Goal: Communication & Community: Answer question/provide support

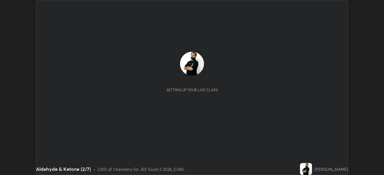
scroll to position [175, 384]
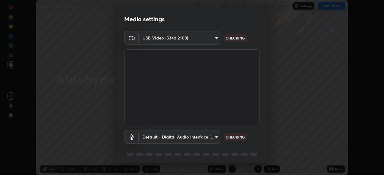
type input "119f56cd3221aa741ff86ef3c15b45e11b875c70691a8bbf6b5e475350e28a87"
click at [210, 138] on body "Erase all Aldehyde & Ketone (2/7) Recording WAS SCHEDULED TO START AT 3:00 PM S…" at bounding box center [192, 87] width 384 height 175
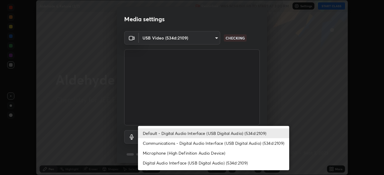
click at [199, 163] on li "Digital Audio Interface (USB Digital Audio) (534d:2109)" at bounding box center [213, 163] width 151 height 10
type input "536532af12226c338bcd5446059054d941b3a75470b8ebe0ea5f7d826babdd32"
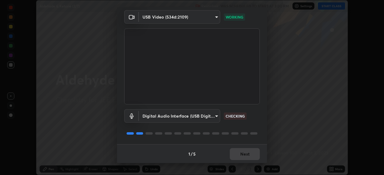
scroll to position [21, 0]
click at [244, 154] on button "Next" at bounding box center [245, 154] width 30 height 12
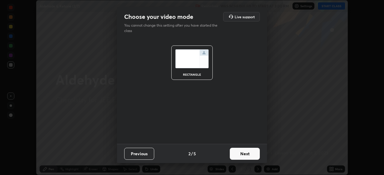
scroll to position [0, 0]
click at [244, 154] on button "Next" at bounding box center [245, 154] width 30 height 12
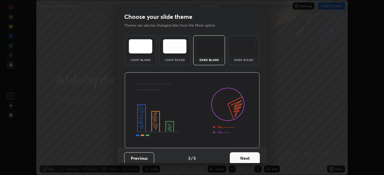
click at [243, 155] on button "Next" at bounding box center [245, 159] width 30 height 12
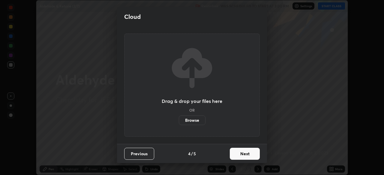
click at [244, 153] on button "Next" at bounding box center [245, 154] width 30 height 12
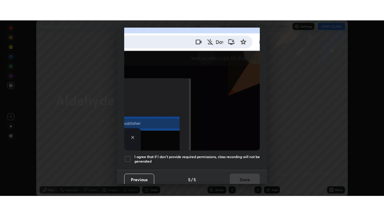
scroll to position [144, 0]
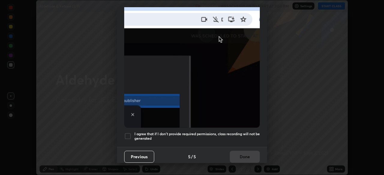
click at [130, 133] on div at bounding box center [127, 136] width 7 height 7
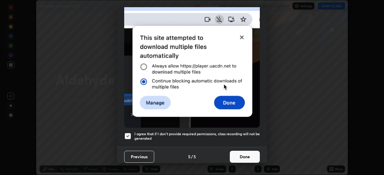
click at [238, 151] on button "Done" at bounding box center [245, 157] width 30 height 12
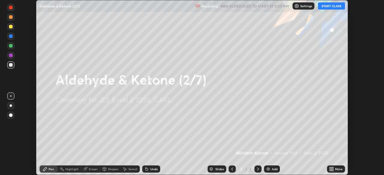
click at [331, 7] on button "START CLASS" at bounding box center [331, 5] width 27 height 7
click at [332, 170] on icon at bounding box center [332, 170] width 1 height 1
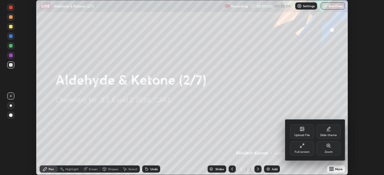
click at [299, 148] on div "Full screen" at bounding box center [302, 149] width 24 height 14
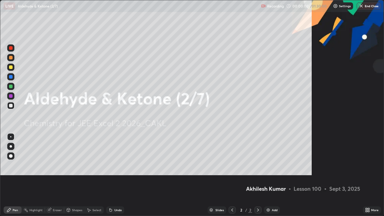
scroll to position [216, 384]
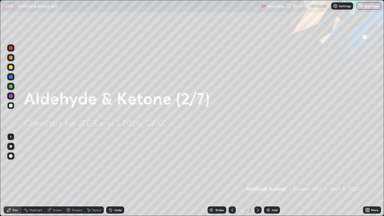
click at [268, 175] on img at bounding box center [268, 210] width 5 height 5
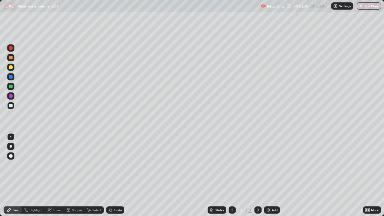
click at [76, 175] on div "Shapes" at bounding box center [77, 209] width 10 height 3
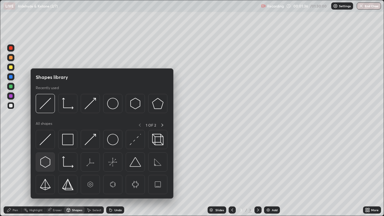
click at [47, 160] on img at bounding box center [45, 161] width 11 height 11
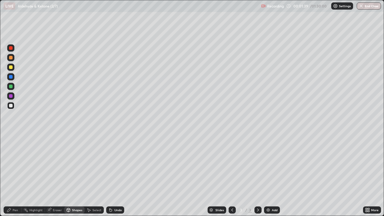
click at [77, 175] on div "Shapes" at bounding box center [77, 209] width 10 height 3
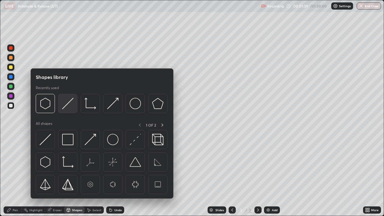
click at [70, 105] on img at bounding box center [67, 103] width 11 height 11
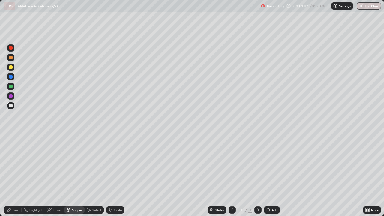
click at [15, 175] on div "Pen" at bounding box center [15, 209] width 5 height 3
click at [109, 175] on div "Undo" at bounding box center [115, 209] width 18 height 7
click at [78, 175] on div "Shapes" at bounding box center [77, 209] width 10 height 3
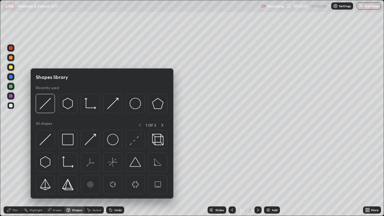
click at [58, 175] on div "Eraser" at bounding box center [57, 209] width 9 height 3
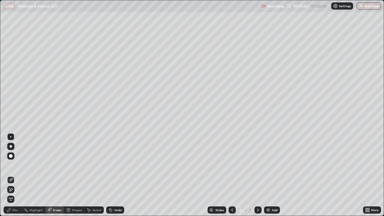
click at [110, 175] on icon at bounding box center [110, 210] width 2 height 2
click at [80, 175] on div "Shapes" at bounding box center [77, 209] width 10 height 3
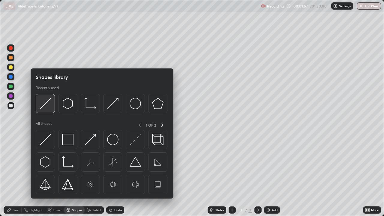
click at [50, 105] on img at bounding box center [45, 103] width 11 height 11
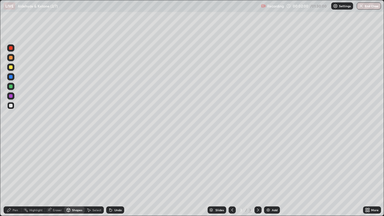
click at [96, 175] on div "Select" at bounding box center [96, 209] width 9 height 3
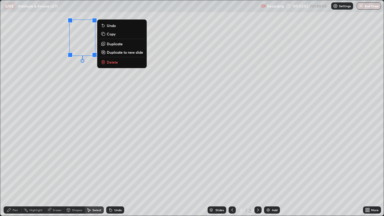
click at [110, 34] on p "Copy" at bounding box center [111, 33] width 9 height 5
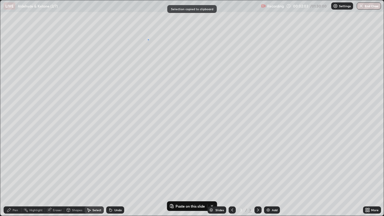
click at [148, 39] on div "0 ° Undo Copy Paste here Duplicate Duplicate to new slide Delete" at bounding box center [191, 107] width 383 height 215
click at [144, 36] on div "0 ° Undo Copy Paste here Duplicate Duplicate to new slide Delete" at bounding box center [191, 107] width 383 height 215
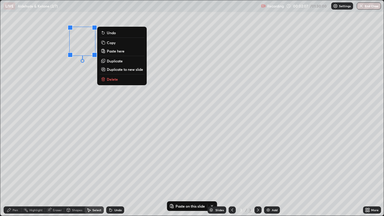
click at [110, 43] on p "Copy" at bounding box center [111, 42] width 9 height 5
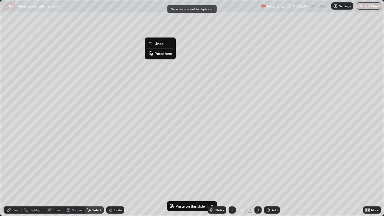
click at [154, 53] on button "Paste here" at bounding box center [160, 53] width 26 height 7
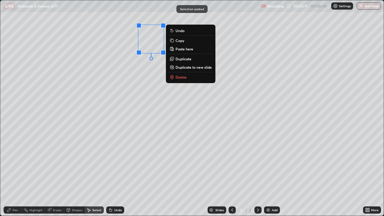
click at [18, 175] on div "Pen" at bounding box center [13, 209] width 18 height 7
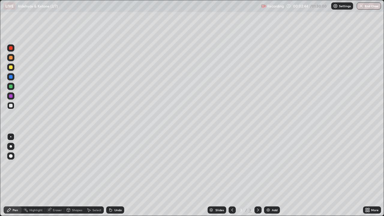
click at [11, 66] on div at bounding box center [11, 67] width 4 height 4
click at [11, 106] on div at bounding box center [11, 106] width 4 height 4
click at [11, 67] on div at bounding box center [11, 67] width 4 height 4
click at [11, 48] on div at bounding box center [11, 48] width 4 height 4
click at [13, 105] on div at bounding box center [10, 105] width 7 height 7
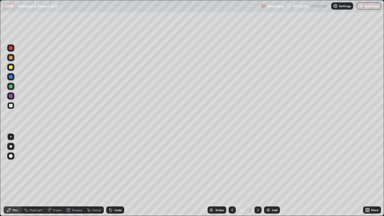
click at [77, 175] on div "Shapes" at bounding box center [77, 209] width 10 height 3
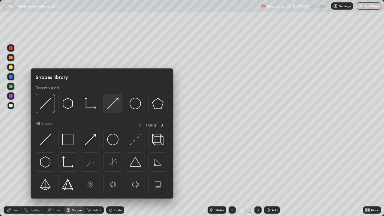
click at [112, 106] on img at bounding box center [112, 103] width 11 height 11
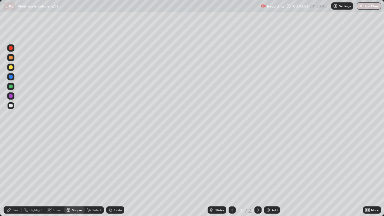
click at [15, 175] on div "Pen" at bounding box center [15, 209] width 5 height 3
click at [10, 95] on div at bounding box center [11, 96] width 4 height 4
click at [12, 105] on div at bounding box center [11, 106] width 4 height 4
click at [267, 175] on img at bounding box center [268, 210] width 5 height 5
click at [77, 175] on div "Shapes" at bounding box center [77, 209] width 10 height 3
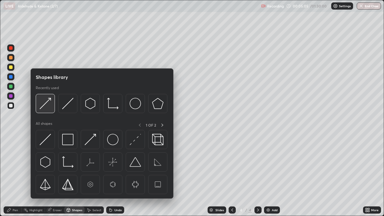
click at [46, 105] on img at bounding box center [45, 103] width 11 height 11
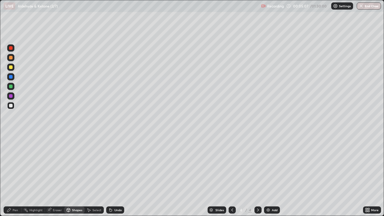
click at [12, 175] on div "Pen" at bounding box center [13, 209] width 18 height 7
click at [12, 58] on div at bounding box center [11, 58] width 4 height 4
click at [74, 175] on div "Shapes" at bounding box center [77, 209] width 10 height 3
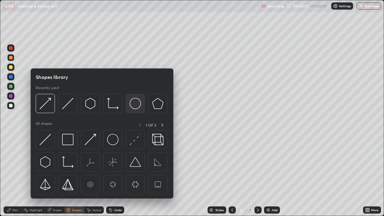
click at [134, 105] on img at bounding box center [135, 103] width 11 height 11
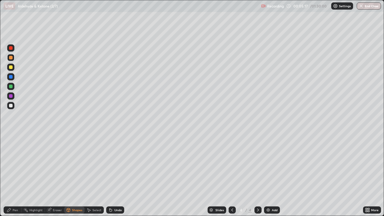
click at [16, 175] on div "Pen" at bounding box center [15, 209] width 5 height 3
click at [10, 95] on div at bounding box center [11, 96] width 4 height 4
click at [11, 106] on div at bounding box center [11, 106] width 4 height 4
click at [72, 175] on div "Shapes" at bounding box center [77, 209] width 10 height 3
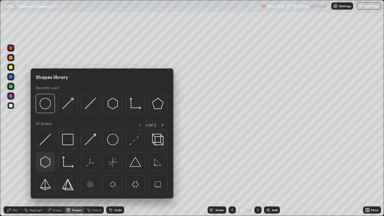
click at [46, 159] on img at bounding box center [45, 161] width 11 height 11
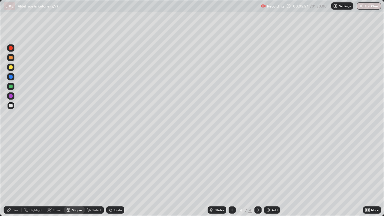
click at [76, 175] on div "Shapes" at bounding box center [77, 209] width 10 height 3
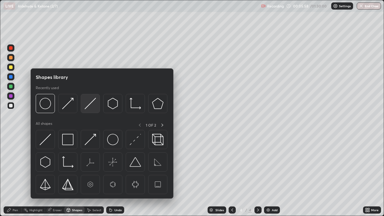
click at [87, 106] on img at bounding box center [90, 103] width 11 height 11
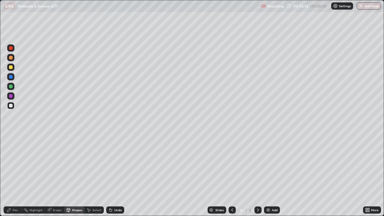
click at [112, 175] on icon at bounding box center [110, 210] width 5 height 5
click at [14, 175] on div "Pen" at bounding box center [15, 209] width 5 height 3
click at [76, 175] on div "Shapes" at bounding box center [77, 209] width 10 height 3
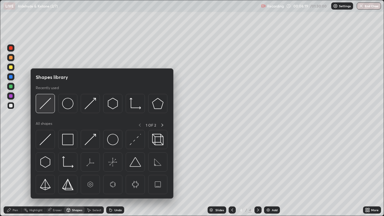
click at [44, 106] on img at bounding box center [45, 103] width 11 height 11
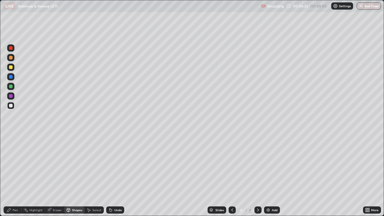
click at [74, 175] on div "Shapes" at bounding box center [77, 209] width 10 height 3
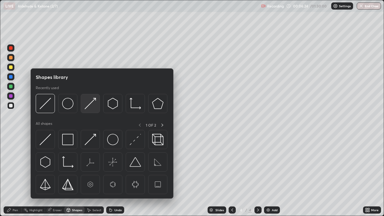
click at [88, 105] on img at bounding box center [90, 103] width 11 height 11
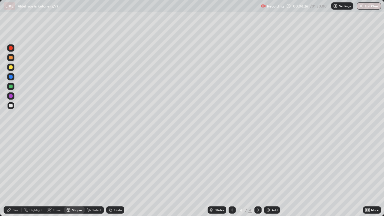
click at [12, 175] on div "Pen" at bounding box center [13, 209] width 18 height 7
click at [97, 175] on div "Select" at bounding box center [94, 209] width 19 height 7
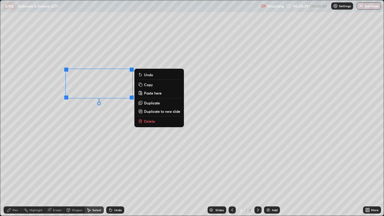
click at [143, 84] on button "Copy" at bounding box center [159, 84] width 45 height 7
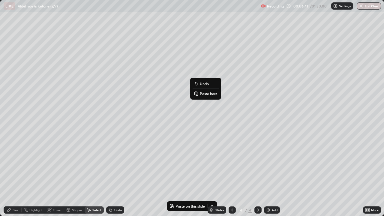
click at [197, 94] on icon at bounding box center [196, 94] width 1 height 0
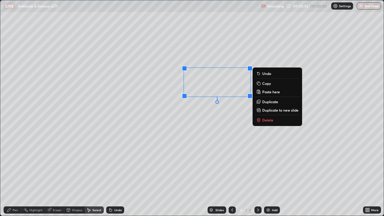
click at [13, 175] on div "Pen" at bounding box center [13, 209] width 18 height 7
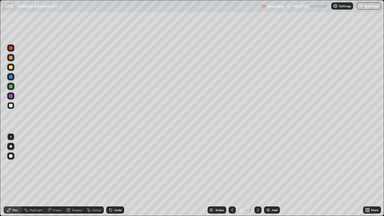
click at [59, 175] on div "Eraser" at bounding box center [57, 209] width 9 height 3
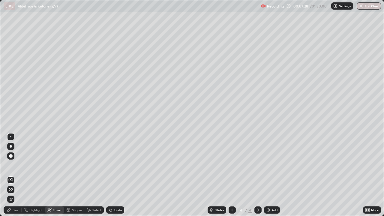
click at [15, 175] on div "Pen" at bounding box center [15, 209] width 5 height 3
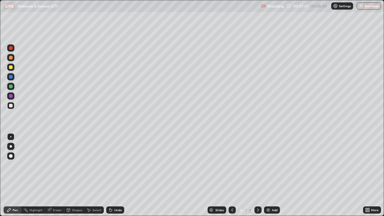
click at [98, 175] on div "Select" at bounding box center [96, 209] width 9 height 3
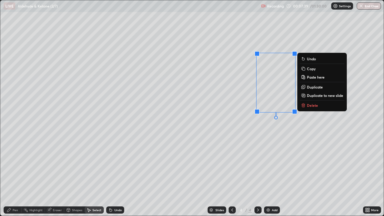
click at [307, 104] on button "Delete" at bounding box center [322, 105] width 45 height 7
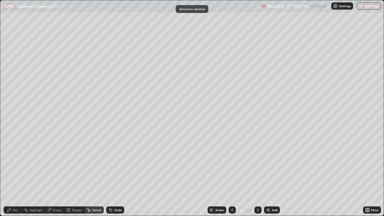
click at [14, 175] on div "Pen" at bounding box center [15, 209] width 5 height 3
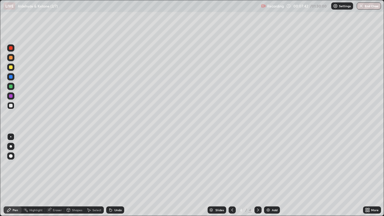
click at [75, 175] on div "Shapes" at bounding box center [77, 209] width 10 height 3
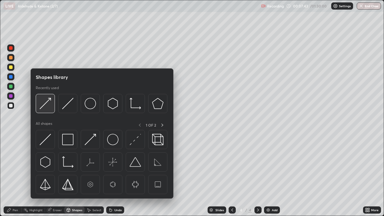
click at [46, 105] on img at bounding box center [45, 103] width 11 height 11
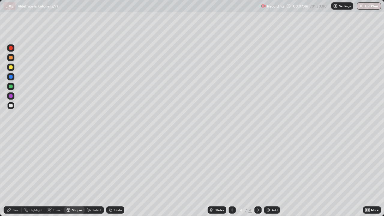
click at [16, 175] on div "Pen" at bounding box center [15, 209] width 5 height 3
click at [12, 49] on div at bounding box center [11, 48] width 4 height 4
click at [114, 175] on div "Undo" at bounding box center [117, 209] width 7 height 3
click at [10, 106] on div at bounding box center [11, 106] width 4 height 4
click at [267, 175] on img at bounding box center [268, 210] width 5 height 5
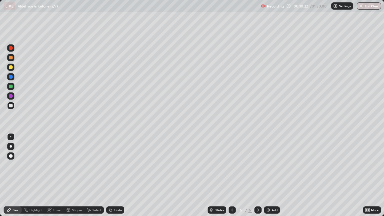
click at [109, 175] on icon at bounding box center [109, 208] width 1 height 1
click at [73, 175] on div "Shapes" at bounding box center [77, 209] width 10 height 3
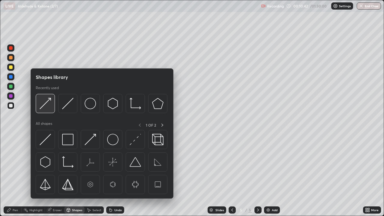
click at [48, 105] on img at bounding box center [45, 103] width 11 height 11
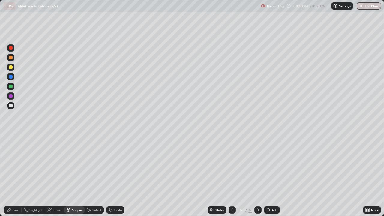
click at [15, 175] on div "Pen" at bounding box center [15, 209] width 5 height 3
click at [10, 67] on div at bounding box center [11, 67] width 4 height 4
click at [11, 105] on div at bounding box center [11, 106] width 4 height 4
click at [98, 175] on div "Select" at bounding box center [94, 209] width 19 height 7
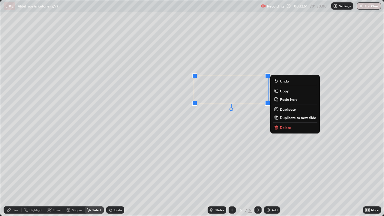
click at [280, 127] on button "Delete" at bounding box center [295, 127] width 45 height 7
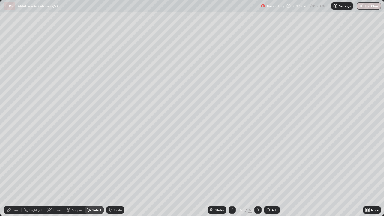
click at [15, 175] on div "Pen" at bounding box center [15, 209] width 5 height 3
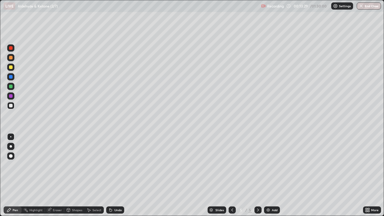
click at [10, 95] on div at bounding box center [11, 96] width 4 height 4
click at [11, 106] on div at bounding box center [11, 106] width 4 height 4
click at [109, 175] on icon at bounding box center [110, 210] width 2 height 2
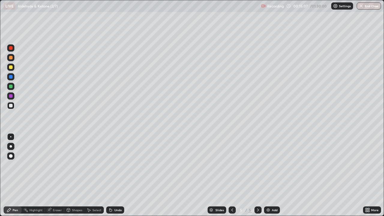
click at [109, 175] on icon at bounding box center [110, 210] width 2 height 2
click at [11, 97] on div at bounding box center [11, 96] width 4 height 4
click at [10, 85] on div at bounding box center [11, 87] width 4 height 4
click at [10, 68] on div at bounding box center [11, 67] width 4 height 4
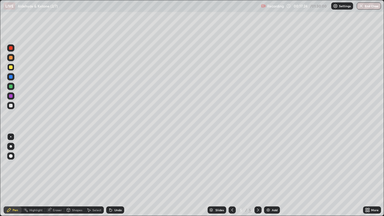
click at [267, 175] on img at bounding box center [268, 210] width 5 height 5
click at [13, 105] on div at bounding box center [10, 105] width 7 height 7
click at [116, 175] on div "Undo" at bounding box center [115, 209] width 18 height 7
click at [13, 97] on div at bounding box center [10, 95] width 7 height 7
click at [12, 106] on div at bounding box center [11, 106] width 4 height 4
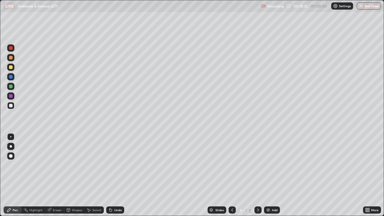
click at [13, 94] on div at bounding box center [10, 95] width 7 height 7
click at [73, 175] on div "Shapes" at bounding box center [74, 209] width 20 height 7
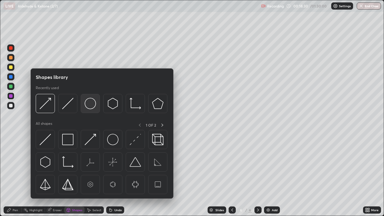
click at [93, 103] on img at bounding box center [90, 103] width 11 height 11
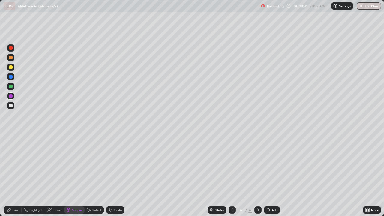
click at [12, 49] on div at bounding box center [10, 47] width 7 height 7
click at [18, 175] on div "Pen" at bounding box center [13, 209] width 18 height 7
click at [13, 96] on div at bounding box center [10, 95] width 7 height 7
click at [13, 106] on div at bounding box center [10, 105] width 7 height 7
click at [99, 175] on div "Select" at bounding box center [94, 209] width 19 height 7
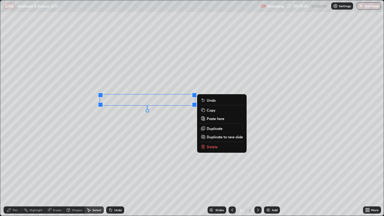
click at [17, 175] on div "Pen" at bounding box center [15, 209] width 5 height 3
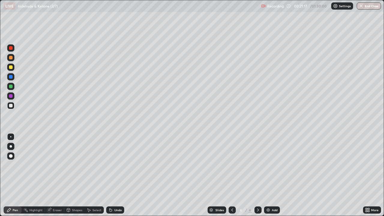
click at [100, 175] on div "Select" at bounding box center [94, 209] width 19 height 7
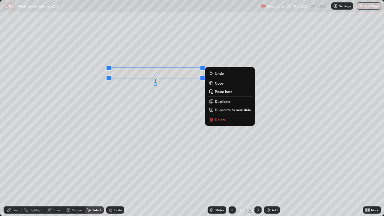
click at [13, 175] on div "Pen" at bounding box center [15, 209] width 5 height 3
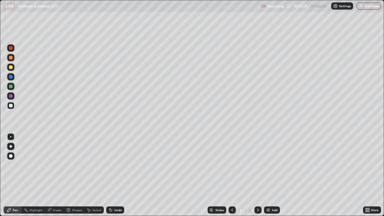
click at [73, 175] on div "Shapes" at bounding box center [74, 209] width 20 height 7
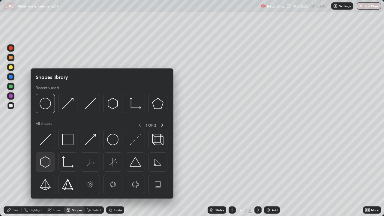
click at [48, 159] on img at bounding box center [45, 161] width 11 height 11
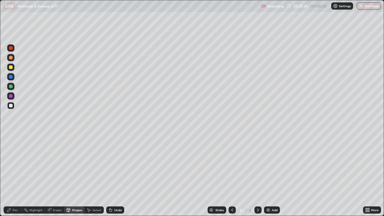
click at [16, 175] on div "Pen" at bounding box center [15, 209] width 5 height 3
click at [73, 175] on div "Shapes" at bounding box center [77, 209] width 10 height 3
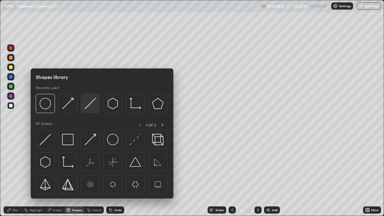
click at [86, 107] on img at bounding box center [90, 103] width 11 height 11
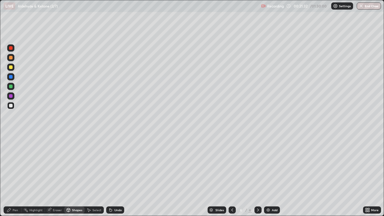
click at [9, 175] on icon at bounding box center [9, 210] width 5 height 5
click at [110, 175] on icon at bounding box center [110, 210] width 2 height 2
click at [77, 175] on div "Shapes" at bounding box center [77, 209] width 10 height 3
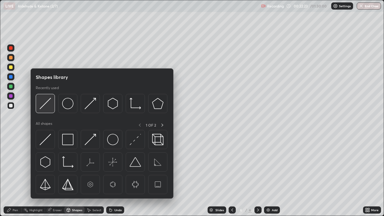
click at [43, 105] on img at bounding box center [45, 103] width 11 height 11
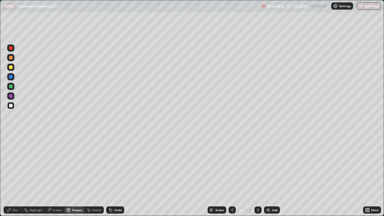
click at [74, 175] on div "Shapes" at bounding box center [77, 209] width 10 height 3
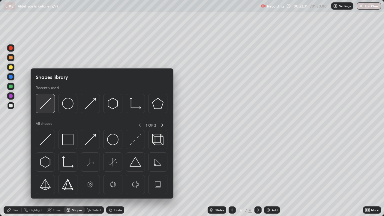
click at [45, 106] on img at bounding box center [45, 103] width 11 height 11
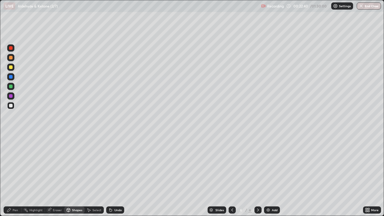
click at [12, 175] on div "Pen" at bounding box center [13, 209] width 18 height 7
click at [77, 175] on div "Shapes" at bounding box center [77, 209] width 10 height 3
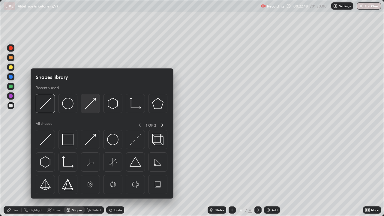
click at [88, 107] on img at bounding box center [90, 103] width 11 height 11
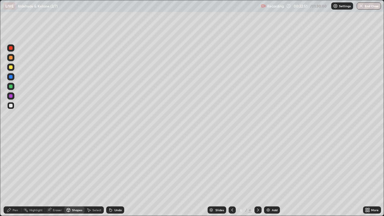
click at [13, 175] on div "Pen" at bounding box center [13, 209] width 18 height 7
click at [74, 175] on div "Shapes" at bounding box center [77, 209] width 10 height 3
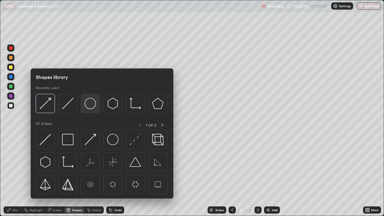
click at [89, 103] on img at bounding box center [90, 103] width 11 height 11
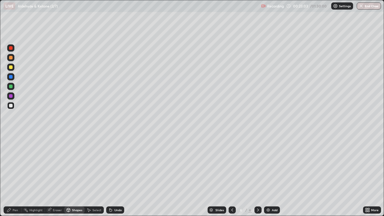
click at [10, 96] on div at bounding box center [11, 96] width 4 height 4
click at [13, 175] on div "Pen" at bounding box center [13, 210] width 18 height 12
click at [10, 87] on div at bounding box center [11, 87] width 4 height 4
click at [97, 175] on div "Select" at bounding box center [94, 209] width 19 height 7
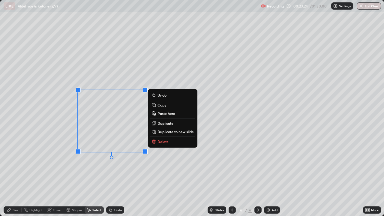
click at [156, 105] on icon at bounding box center [153, 105] width 5 height 5
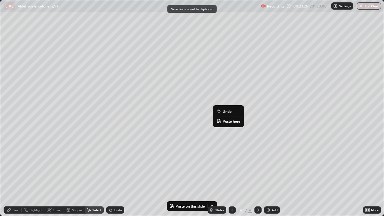
click at [220, 121] on rect at bounding box center [220, 122] width 2 height 2
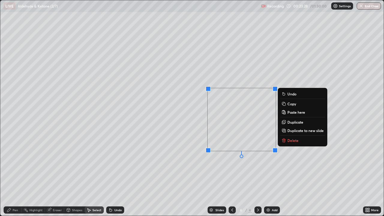
click at [54, 175] on div "Eraser" at bounding box center [54, 209] width 19 height 7
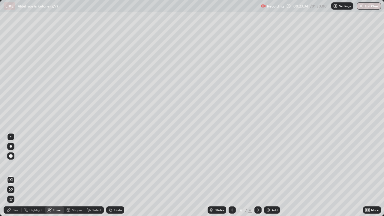
click at [16, 175] on div "Pen" at bounding box center [13, 209] width 18 height 7
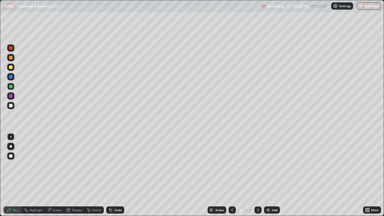
click at [11, 107] on div at bounding box center [11, 106] width 4 height 4
click at [267, 175] on img at bounding box center [268, 210] width 5 height 5
click at [74, 175] on div "Shapes" at bounding box center [77, 209] width 10 height 3
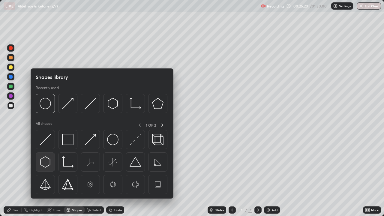
click at [48, 158] on img at bounding box center [45, 161] width 11 height 11
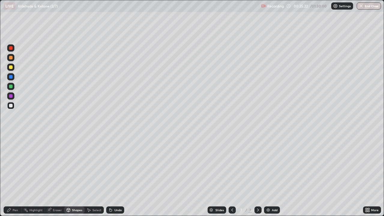
click at [77, 175] on div "Shapes" at bounding box center [77, 209] width 10 height 3
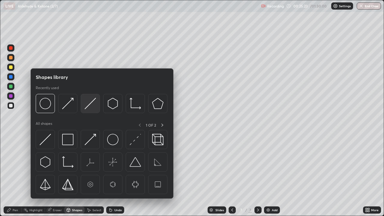
click at [87, 107] on img at bounding box center [90, 103] width 11 height 11
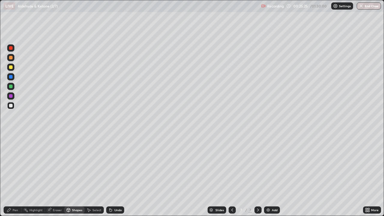
click at [10, 175] on icon at bounding box center [9, 210] width 5 height 5
click at [112, 175] on div "Undo" at bounding box center [115, 209] width 18 height 7
click at [114, 175] on div "Undo" at bounding box center [117, 209] width 7 height 3
click at [12, 96] on div at bounding box center [11, 96] width 4 height 4
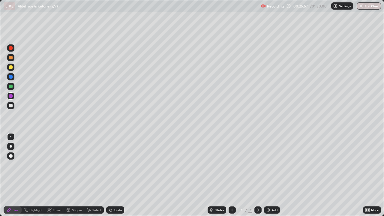
click at [13, 106] on div at bounding box center [10, 105] width 7 height 7
click at [11, 67] on div at bounding box center [11, 67] width 4 height 4
click at [14, 104] on div at bounding box center [10, 105] width 7 height 7
click at [268, 175] on img at bounding box center [268, 210] width 5 height 5
click at [74, 175] on div "Shapes" at bounding box center [77, 209] width 10 height 3
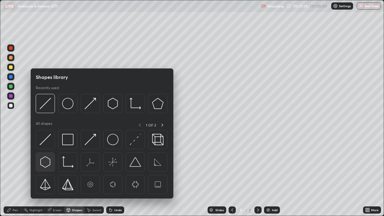
click at [46, 160] on img at bounding box center [45, 161] width 11 height 11
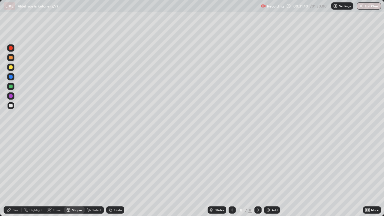
click at [14, 175] on div "Pen" at bounding box center [13, 209] width 18 height 7
click at [108, 175] on icon at bounding box center [110, 210] width 5 height 5
click at [90, 175] on icon at bounding box center [88, 210] width 5 height 5
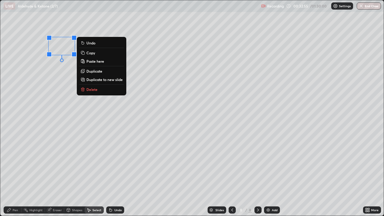
click at [89, 53] on p "Copy" at bounding box center [90, 52] width 9 height 5
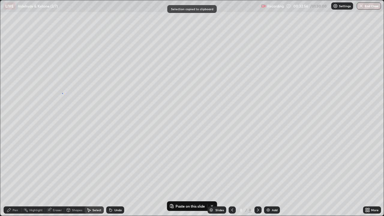
click at [62, 93] on div "0 ° Undo Copy Paste here Duplicate Duplicate to new slide Delete" at bounding box center [191, 107] width 383 height 215
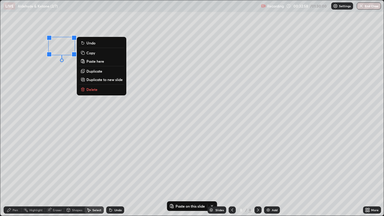
click at [88, 52] on p "Copy" at bounding box center [90, 52] width 9 height 5
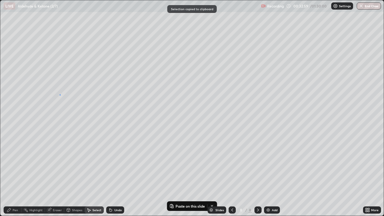
click at [60, 94] on div "0 ° Undo Copy Paste here Duplicate Duplicate to new slide Delete" at bounding box center [191, 107] width 383 height 215
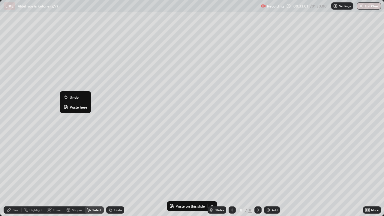
click at [73, 106] on p "Paste here" at bounding box center [79, 107] width 18 height 5
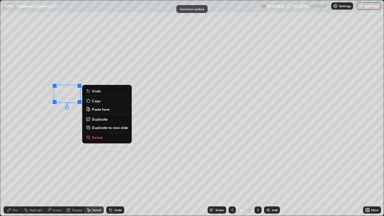
click at [11, 175] on div "Pen" at bounding box center [13, 209] width 18 height 7
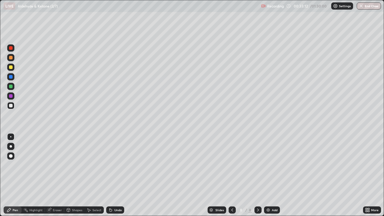
click at [72, 175] on div "Shapes" at bounding box center [74, 209] width 20 height 7
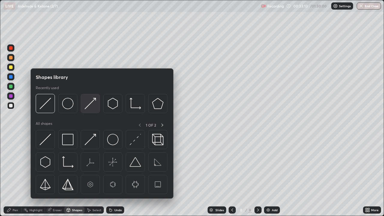
click at [88, 105] on img at bounding box center [90, 103] width 11 height 11
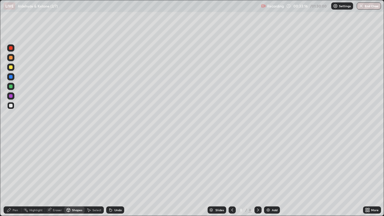
click at [15, 175] on div "Pen" at bounding box center [15, 209] width 5 height 3
click at [76, 175] on div "Shapes" at bounding box center [77, 209] width 10 height 3
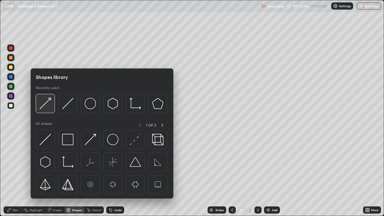
click at [45, 105] on img at bounding box center [45, 103] width 11 height 11
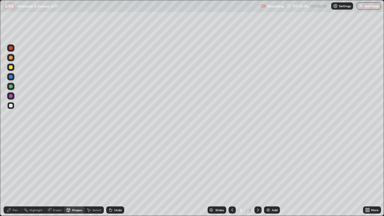
click at [11, 175] on icon at bounding box center [9, 210] width 5 height 5
click at [93, 175] on div "Select" at bounding box center [96, 209] width 9 height 3
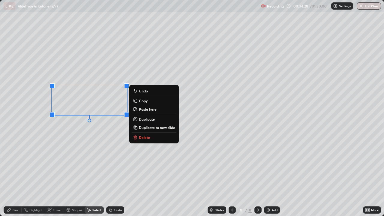
click at [136, 100] on rect at bounding box center [135, 101] width 3 height 3
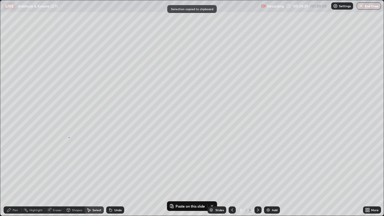
click at [69, 137] on div "0 ° Undo Copy Paste here Duplicate Duplicate to new slide Delete" at bounding box center [191, 107] width 383 height 215
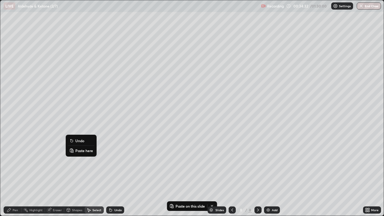
click at [79, 150] on p "Paste here" at bounding box center [84, 150] width 18 height 5
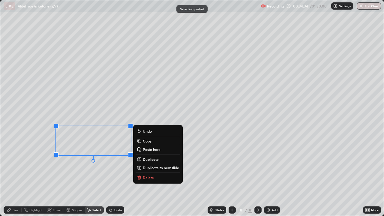
click at [11, 175] on div "Pen" at bounding box center [13, 209] width 18 height 7
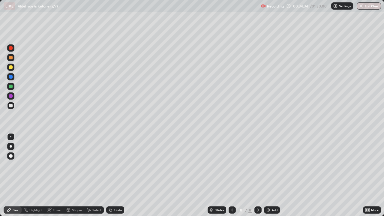
click at [53, 175] on div "Eraser" at bounding box center [57, 209] width 9 height 3
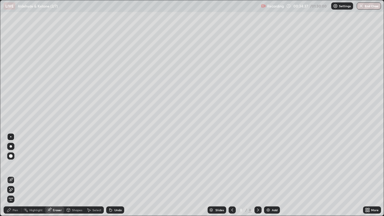
click at [13, 175] on div "Pen" at bounding box center [15, 209] width 5 height 3
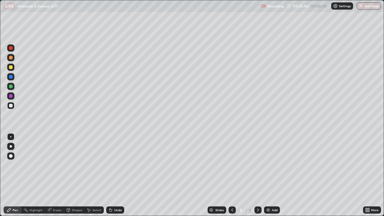
click at [96, 175] on div "Select" at bounding box center [96, 209] width 9 height 3
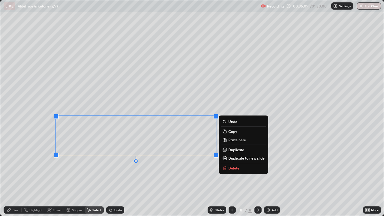
click at [224, 130] on icon at bounding box center [224, 131] width 3 height 3
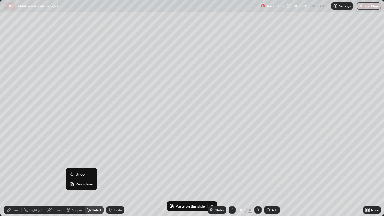
click at [72, 175] on icon at bounding box center [71, 182] width 1 height 1
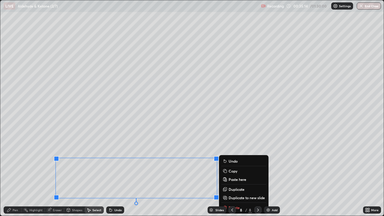
click at [14, 175] on div "Pen" at bounding box center [15, 209] width 5 height 3
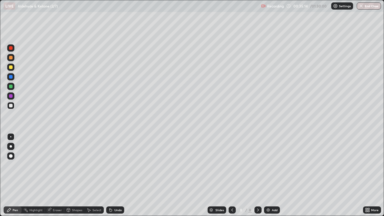
click at [52, 175] on div "Eraser" at bounding box center [54, 209] width 19 height 7
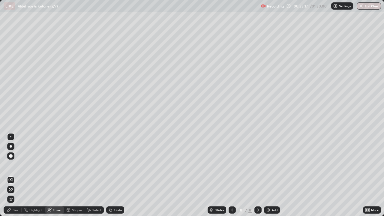
click at [11, 175] on div "Pen" at bounding box center [13, 209] width 18 height 7
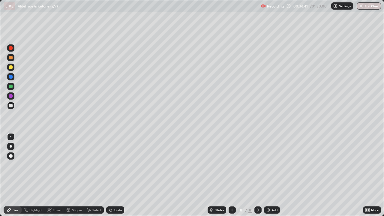
click at [268, 175] on img at bounding box center [268, 210] width 5 height 5
click at [232, 175] on icon at bounding box center [232, 210] width 5 height 5
click at [257, 175] on icon at bounding box center [258, 210] width 5 height 5
click at [50, 175] on icon at bounding box center [49, 209] width 3 height 3
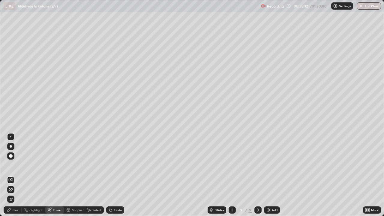
click at [13, 175] on div "Pen" at bounding box center [15, 209] width 5 height 3
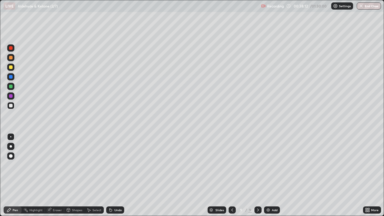
click at [76, 175] on div "Shapes" at bounding box center [77, 209] width 10 height 3
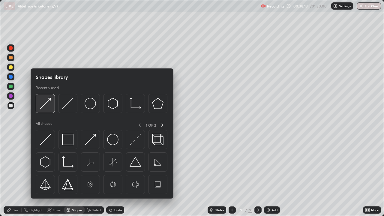
click at [46, 105] on img at bounding box center [45, 103] width 11 height 11
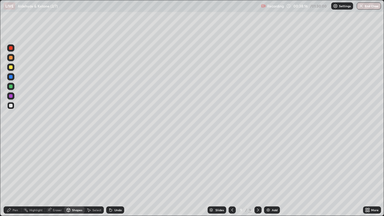
click at [54, 175] on div "Eraser" at bounding box center [57, 209] width 9 height 3
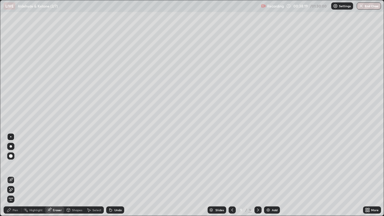
click at [12, 175] on div "Pen" at bounding box center [13, 209] width 18 height 7
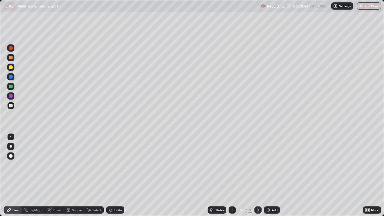
click at [13, 96] on div at bounding box center [10, 95] width 7 height 7
click at [11, 105] on div at bounding box center [11, 106] width 4 height 4
click at [10, 69] on div at bounding box center [11, 67] width 4 height 4
click at [12, 105] on div at bounding box center [11, 106] width 4 height 4
click at [74, 175] on div "Shapes" at bounding box center [77, 209] width 10 height 3
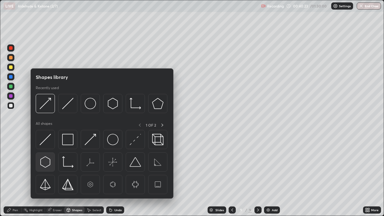
click at [45, 160] on img at bounding box center [45, 161] width 11 height 11
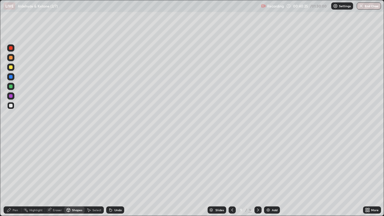
click at [15, 175] on div "Pen" at bounding box center [15, 209] width 5 height 3
click at [73, 175] on div "Shapes" at bounding box center [77, 209] width 10 height 3
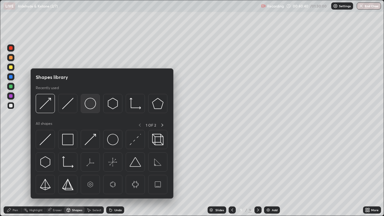
click at [88, 105] on img at bounding box center [90, 103] width 11 height 11
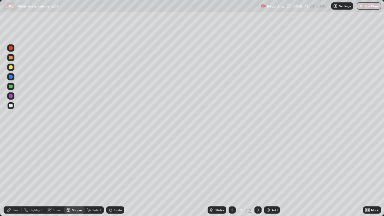
click at [10, 67] on div at bounding box center [11, 67] width 4 height 4
click at [11, 105] on div at bounding box center [11, 106] width 4 height 4
click at [74, 175] on div "Shapes" at bounding box center [77, 209] width 10 height 3
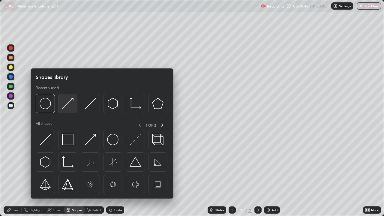
click at [64, 106] on img at bounding box center [67, 103] width 11 height 11
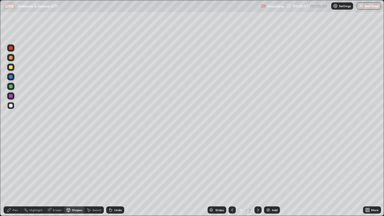
click at [10, 95] on div at bounding box center [11, 96] width 4 height 4
click at [109, 175] on icon at bounding box center [110, 210] width 2 height 2
click at [13, 175] on div "Pen" at bounding box center [13, 209] width 18 height 7
click at [11, 96] on div at bounding box center [11, 96] width 4 height 4
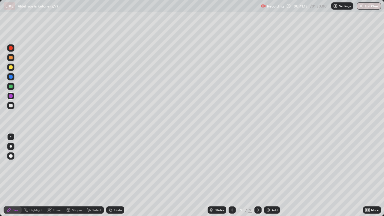
click at [10, 67] on div at bounding box center [11, 67] width 4 height 4
click at [11, 106] on div at bounding box center [11, 106] width 4 height 4
click at [10, 86] on div at bounding box center [11, 87] width 4 height 4
click at [11, 106] on div at bounding box center [11, 106] width 4 height 4
click at [267, 175] on img at bounding box center [268, 210] width 5 height 5
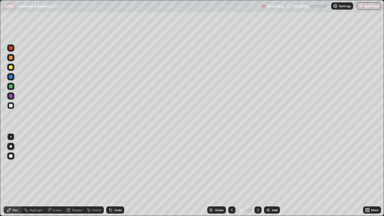
click at [231, 175] on icon at bounding box center [231, 210] width 5 height 5
click at [257, 175] on icon at bounding box center [258, 210] width 5 height 5
click at [11, 105] on div at bounding box center [11, 106] width 4 height 4
click at [94, 175] on div "Select" at bounding box center [96, 209] width 9 height 3
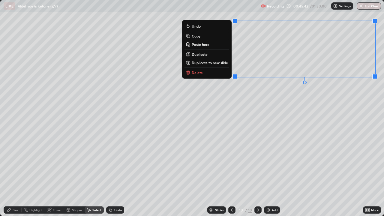
click at [197, 73] on p "Delete" at bounding box center [197, 72] width 11 height 5
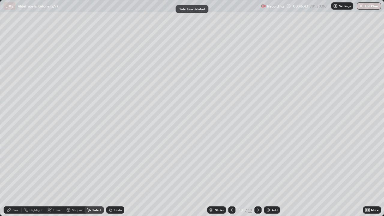
click at [13, 175] on div "Pen" at bounding box center [15, 209] width 5 height 3
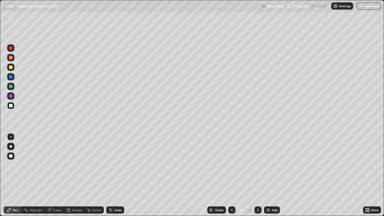
click at [80, 175] on div "Shapes" at bounding box center [77, 209] width 10 height 3
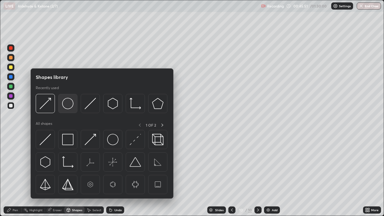
click at [69, 105] on img at bounding box center [67, 103] width 11 height 11
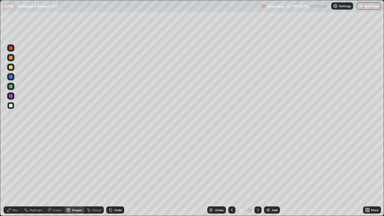
click at [11, 96] on div at bounding box center [11, 96] width 4 height 4
click at [17, 175] on div "Pen" at bounding box center [13, 209] width 18 height 7
click at [12, 85] on div at bounding box center [11, 87] width 4 height 4
click at [13, 106] on div at bounding box center [10, 105] width 7 height 7
click at [77, 175] on div "Shapes" at bounding box center [77, 209] width 10 height 3
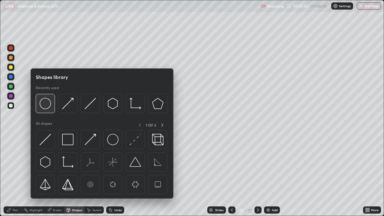
click at [50, 105] on img at bounding box center [45, 103] width 11 height 11
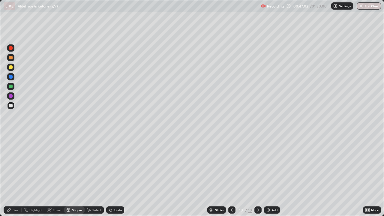
click at [11, 95] on div at bounding box center [11, 96] width 4 height 4
click at [12, 86] on div at bounding box center [11, 87] width 4 height 4
click at [12, 175] on div "Pen" at bounding box center [13, 209] width 18 height 7
click at [14, 106] on div at bounding box center [10, 105] width 7 height 7
click at [75, 175] on div "Shapes" at bounding box center [77, 209] width 10 height 3
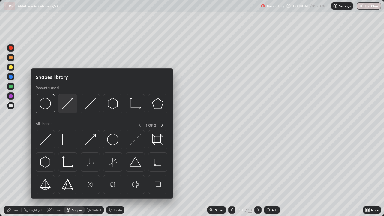
click at [65, 105] on img at bounding box center [67, 103] width 11 height 11
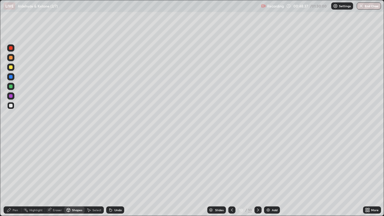
click at [12, 175] on div "Pen" at bounding box center [13, 209] width 18 height 7
click at [13, 95] on div at bounding box center [10, 95] width 7 height 7
click at [12, 107] on div at bounding box center [11, 106] width 4 height 4
click at [73, 175] on div "Shapes" at bounding box center [77, 209] width 10 height 3
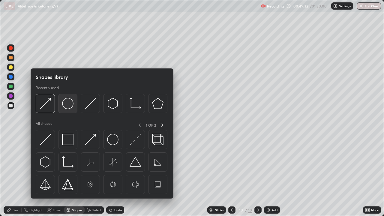
click at [67, 103] on img at bounding box center [67, 103] width 11 height 11
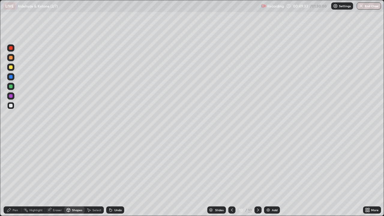
click at [10, 68] on div at bounding box center [11, 67] width 4 height 4
click at [13, 175] on div "Pen" at bounding box center [13, 209] width 18 height 7
click at [11, 105] on div at bounding box center [11, 106] width 4 height 4
click at [47, 175] on icon at bounding box center [49, 210] width 5 height 5
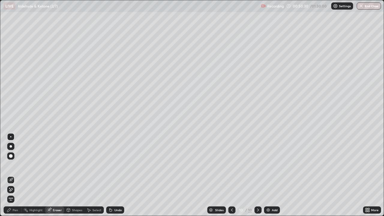
click at [13, 175] on div "Pen" at bounding box center [13, 209] width 18 height 7
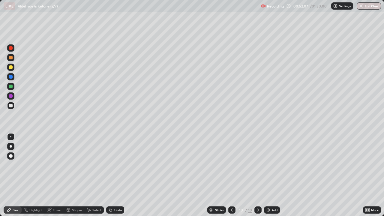
click at [267, 175] on img at bounding box center [268, 210] width 5 height 5
click at [74, 175] on div "Shapes" at bounding box center [74, 209] width 20 height 7
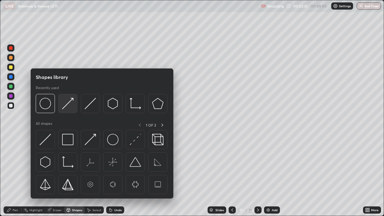
click at [66, 104] on img at bounding box center [67, 103] width 11 height 11
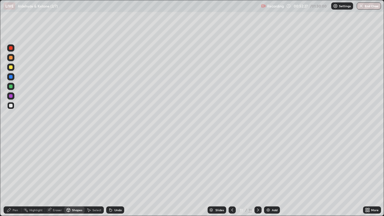
click at [14, 175] on div "Pen" at bounding box center [15, 209] width 5 height 3
click at [10, 96] on div at bounding box center [11, 96] width 4 height 4
click at [11, 106] on div at bounding box center [11, 106] width 4 height 4
click at [75, 175] on div "Shapes" at bounding box center [77, 209] width 10 height 3
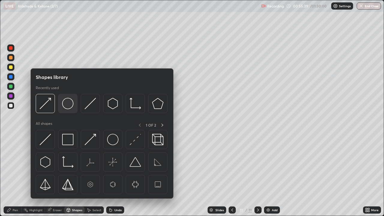
click at [66, 105] on img at bounding box center [67, 103] width 11 height 11
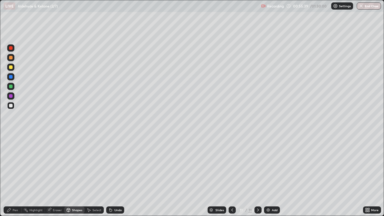
click at [11, 97] on div at bounding box center [11, 96] width 4 height 4
click at [15, 175] on div "Pen" at bounding box center [13, 209] width 18 height 7
click at [12, 86] on div at bounding box center [11, 87] width 4 height 4
click at [76, 175] on div "Shapes" at bounding box center [77, 209] width 10 height 3
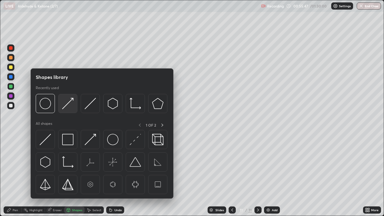
click at [70, 104] on img at bounding box center [67, 103] width 11 height 11
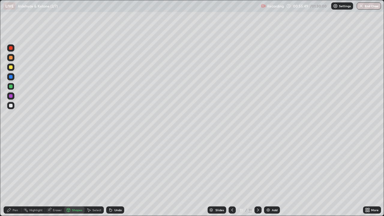
click at [15, 175] on div "Pen" at bounding box center [15, 209] width 5 height 3
click at [13, 106] on div at bounding box center [10, 105] width 7 height 7
click at [112, 175] on icon at bounding box center [110, 210] width 5 height 5
click at [112, 175] on div "Undo" at bounding box center [115, 209] width 18 height 7
click at [111, 175] on icon at bounding box center [110, 210] width 2 height 2
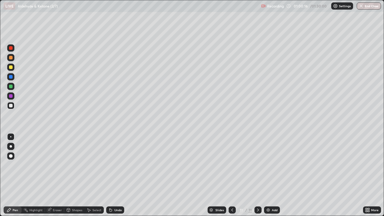
click at [267, 175] on img at bounding box center [268, 210] width 5 height 5
click at [97, 175] on div "Select" at bounding box center [96, 209] width 9 height 3
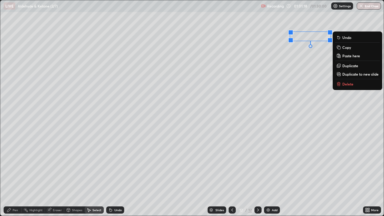
click at [14, 175] on div "Pen" at bounding box center [15, 209] width 5 height 3
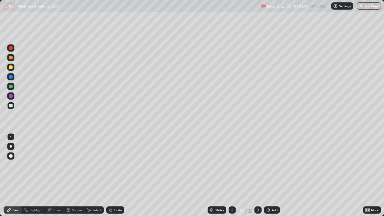
click at [73, 175] on div "Shapes" at bounding box center [77, 209] width 10 height 3
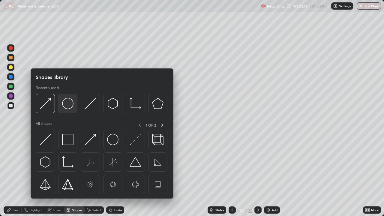
click at [65, 103] on img at bounding box center [67, 103] width 11 height 11
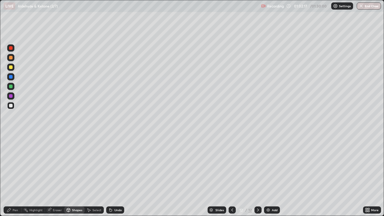
click at [10, 95] on div at bounding box center [11, 96] width 4 height 4
click at [13, 175] on div "Pen" at bounding box center [15, 209] width 5 height 3
click at [10, 85] on div at bounding box center [11, 87] width 4 height 4
click at [12, 105] on div at bounding box center [11, 106] width 4 height 4
click at [77, 175] on div "Shapes" at bounding box center [77, 209] width 10 height 3
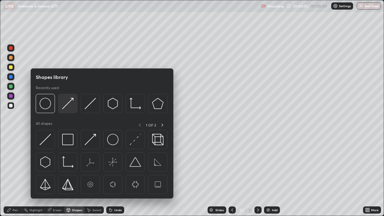
click at [67, 105] on img at bounding box center [67, 103] width 11 height 11
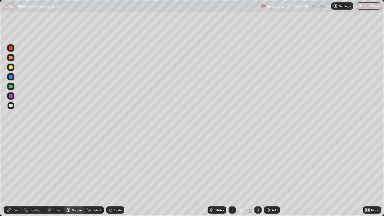
click at [11, 175] on icon at bounding box center [9, 210] width 5 height 5
click at [10, 96] on div at bounding box center [11, 96] width 4 height 4
click at [10, 86] on div at bounding box center [11, 87] width 4 height 4
click at [76, 175] on div "Shapes" at bounding box center [77, 209] width 10 height 3
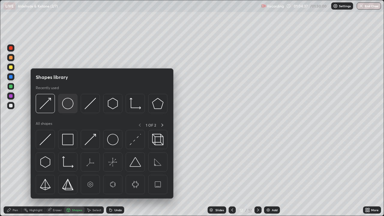
click at [63, 104] on img at bounding box center [67, 103] width 11 height 11
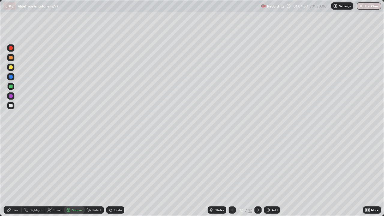
click at [11, 175] on icon at bounding box center [9, 210] width 5 height 5
click at [11, 104] on div at bounding box center [11, 106] width 4 height 4
click at [12, 68] on div at bounding box center [11, 67] width 4 height 4
click at [12, 106] on div at bounding box center [11, 106] width 4 height 4
click at [12, 76] on div at bounding box center [11, 77] width 4 height 4
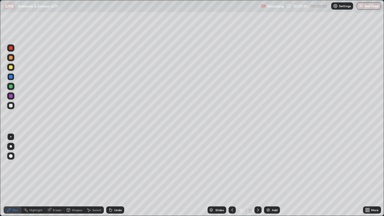
click at [267, 175] on img at bounding box center [268, 210] width 5 height 5
click at [12, 106] on div at bounding box center [11, 106] width 4 height 4
click at [75, 175] on div "Shapes" at bounding box center [77, 209] width 10 height 3
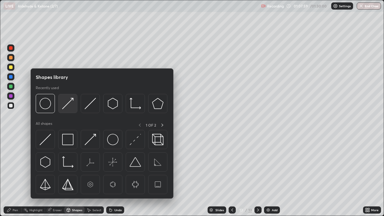
click at [65, 105] on img at bounding box center [67, 103] width 11 height 11
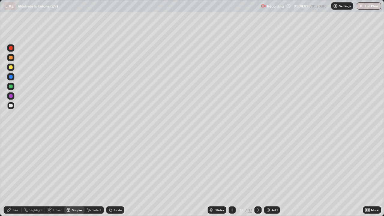
click at [16, 175] on div "Pen" at bounding box center [15, 209] width 5 height 3
click at [93, 175] on div "Select" at bounding box center [96, 209] width 9 height 3
click at [94, 175] on div "Select" at bounding box center [96, 209] width 9 height 3
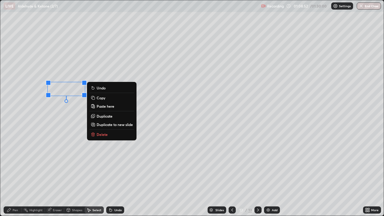
click at [97, 134] on p "Delete" at bounding box center [102, 134] width 11 height 5
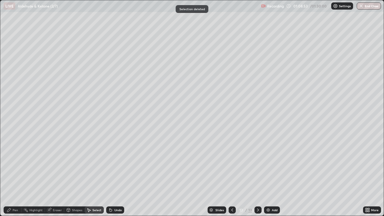
click at [14, 175] on div "Pen" at bounding box center [15, 209] width 5 height 3
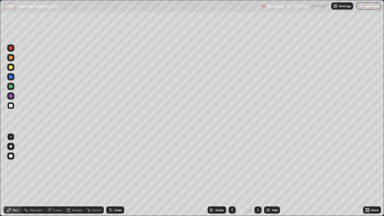
click at [72, 175] on div "Shapes" at bounding box center [77, 209] width 10 height 3
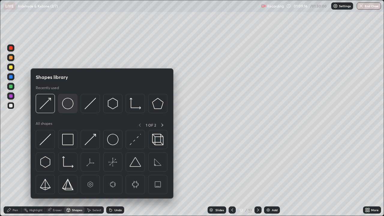
click at [67, 105] on img at bounding box center [67, 103] width 11 height 11
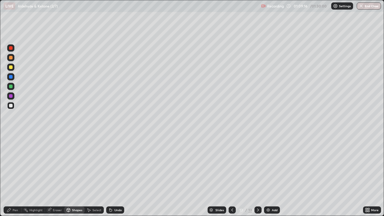
click at [10, 96] on div at bounding box center [11, 96] width 4 height 4
click at [15, 175] on div "Pen" at bounding box center [13, 209] width 18 height 7
click at [11, 86] on div at bounding box center [11, 87] width 4 height 4
click at [76, 175] on div "Shapes" at bounding box center [77, 209] width 10 height 3
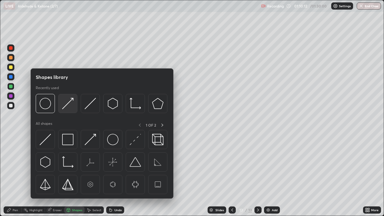
click at [65, 105] on img at bounding box center [67, 103] width 11 height 11
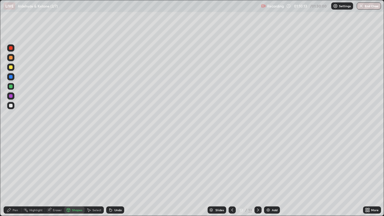
click at [11, 105] on div at bounding box center [11, 106] width 4 height 4
click at [15, 175] on div "Pen" at bounding box center [15, 209] width 5 height 3
click at [54, 175] on div "Eraser" at bounding box center [57, 209] width 9 height 3
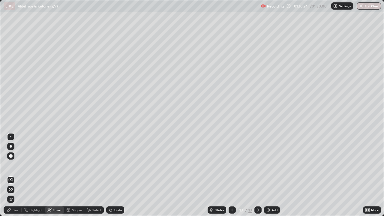
click at [15, 175] on div "Pen" at bounding box center [13, 209] width 18 height 7
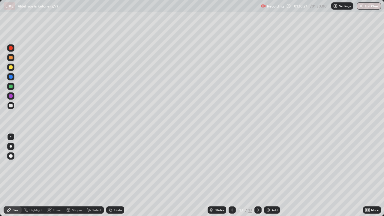
click at [75, 175] on div "Shapes" at bounding box center [74, 209] width 20 height 7
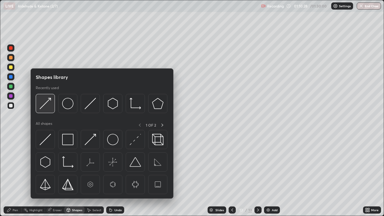
click at [52, 104] on div at bounding box center [45, 103] width 19 height 19
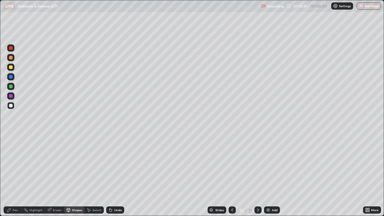
click at [14, 175] on div "Pen" at bounding box center [15, 209] width 5 height 3
click at [78, 175] on div "Shapes" at bounding box center [77, 209] width 10 height 3
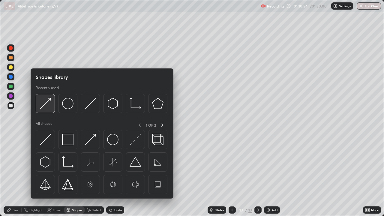
click at [47, 105] on img at bounding box center [45, 103] width 11 height 11
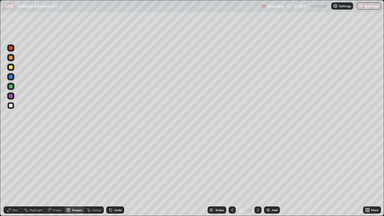
click at [15, 175] on div "Pen" at bounding box center [15, 209] width 5 height 3
click at [114, 175] on div "Undo" at bounding box center [117, 209] width 7 height 3
click at [268, 175] on img at bounding box center [268, 210] width 5 height 5
click at [73, 175] on div "Shapes" at bounding box center [77, 209] width 10 height 3
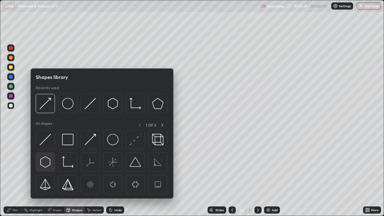
click at [46, 161] on img at bounding box center [45, 161] width 11 height 11
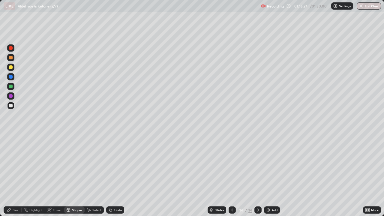
click at [73, 175] on div "Shapes" at bounding box center [77, 209] width 10 height 3
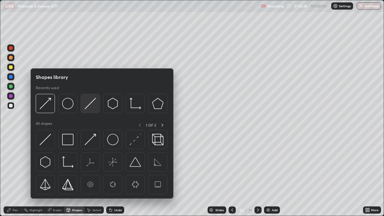
click at [86, 106] on img at bounding box center [90, 103] width 11 height 11
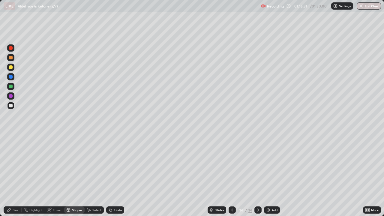
click at [14, 175] on div "Pen" at bounding box center [15, 209] width 5 height 3
click at [77, 175] on div "Shapes" at bounding box center [77, 209] width 10 height 3
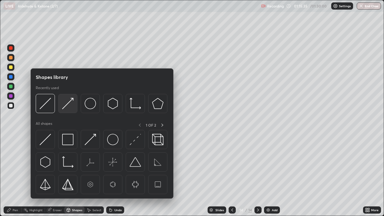
click at [65, 106] on img at bounding box center [67, 103] width 11 height 11
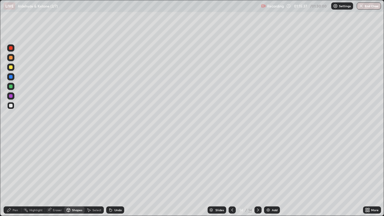
click at [16, 175] on div "Pen" at bounding box center [15, 209] width 5 height 3
click at [74, 175] on div "Shapes" at bounding box center [77, 209] width 10 height 3
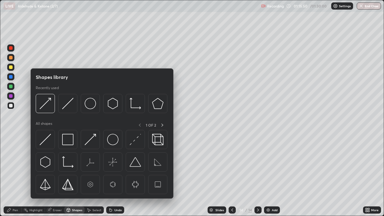
click at [97, 175] on div "Select" at bounding box center [96, 209] width 9 height 3
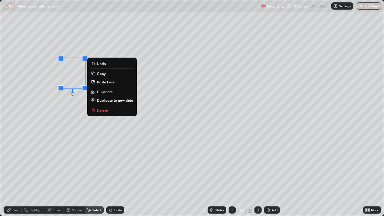
click at [95, 74] on icon at bounding box center [93, 73] width 5 height 5
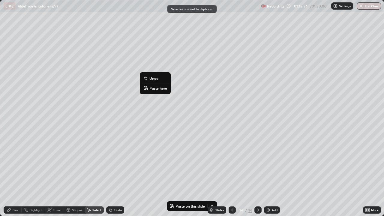
click at [149, 87] on p "Paste here" at bounding box center [158, 88] width 18 height 5
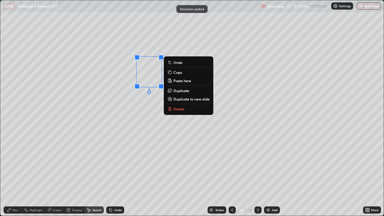
click at [53, 175] on div "Eraser" at bounding box center [57, 209] width 9 height 3
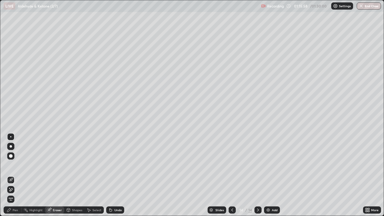
click at [14, 175] on div "Pen" at bounding box center [15, 209] width 5 height 3
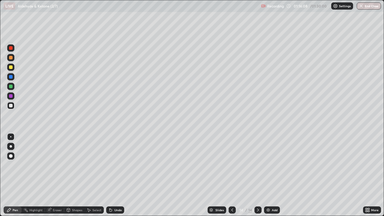
click at [10, 96] on div at bounding box center [11, 96] width 4 height 4
click at [11, 58] on div at bounding box center [11, 58] width 4 height 4
click at [11, 105] on div at bounding box center [11, 106] width 4 height 4
click at [73, 175] on div "Shapes" at bounding box center [77, 209] width 10 height 3
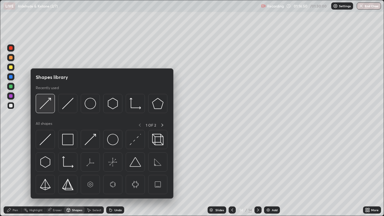
click at [43, 105] on img at bounding box center [45, 103] width 11 height 11
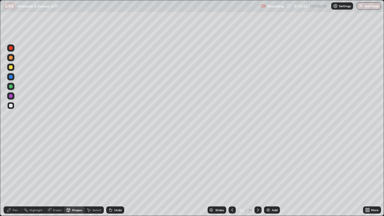
click at [14, 175] on div "Pen" at bounding box center [15, 209] width 5 height 3
click at [91, 175] on div "Select" at bounding box center [94, 209] width 19 height 7
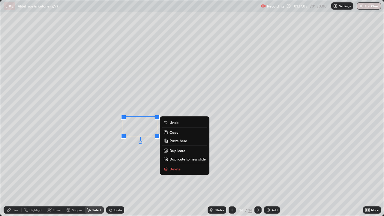
click at [7, 175] on div "Pen" at bounding box center [13, 209] width 18 height 7
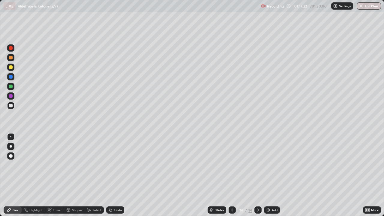
click at [73, 175] on div "Shapes" at bounding box center [77, 209] width 10 height 3
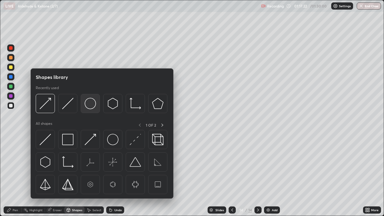
click at [88, 105] on img at bounding box center [90, 103] width 11 height 11
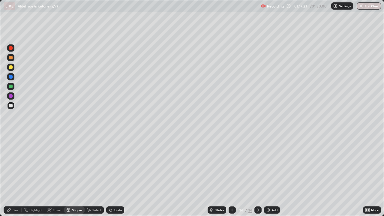
click at [10, 95] on div at bounding box center [11, 96] width 4 height 4
click at [14, 175] on div "Pen" at bounding box center [15, 209] width 5 height 3
click at [11, 104] on div at bounding box center [11, 106] width 4 height 4
click at [12, 87] on div at bounding box center [11, 87] width 4 height 4
click at [12, 105] on div at bounding box center [11, 106] width 4 height 4
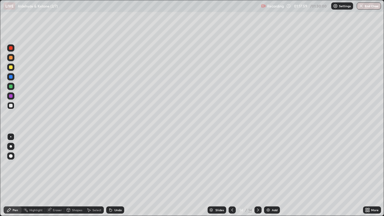
click at [12, 58] on div at bounding box center [11, 58] width 4 height 4
click at [11, 106] on div at bounding box center [11, 106] width 4 height 4
click at [11, 66] on div at bounding box center [11, 67] width 4 height 4
click at [13, 105] on div at bounding box center [10, 105] width 7 height 7
click at [78, 175] on div "Shapes" at bounding box center [77, 209] width 10 height 3
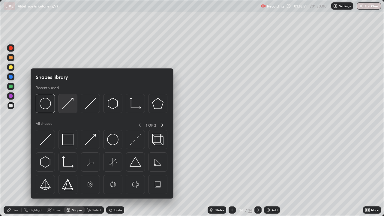
click at [68, 104] on img at bounding box center [67, 103] width 11 height 11
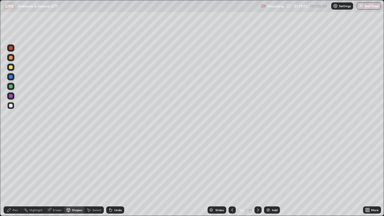
click at [20, 175] on div "Pen" at bounding box center [13, 209] width 18 height 7
click at [13, 106] on div at bounding box center [10, 105] width 7 height 7
click at [13, 68] on div at bounding box center [10, 67] width 7 height 7
click at [13, 57] on div at bounding box center [10, 57] width 7 height 7
click at [13, 48] on div at bounding box center [10, 47] width 7 height 7
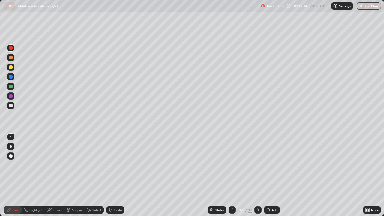
click at [13, 106] on div at bounding box center [10, 105] width 7 height 7
click at [14, 105] on div at bounding box center [10, 105] width 7 height 7
click at [269, 175] on img at bounding box center [268, 210] width 5 height 5
click at [73, 175] on div "Shapes" at bounding box center [77, 209] width 10 height 3
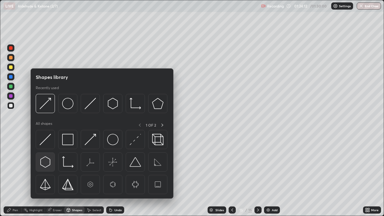
click at [46, 162] on img at bounding box center [45, 161] width 11 height 11
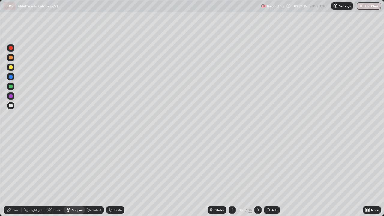
click at [76, 175] on div "Shapes" at bounding box center [77, 209] width 10 height 3
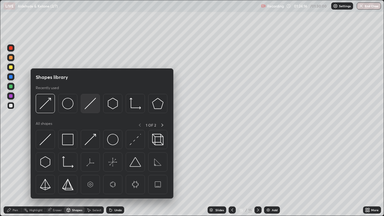
click at [88, 108] on img at bounding box center [90, 103] width 11 height 11
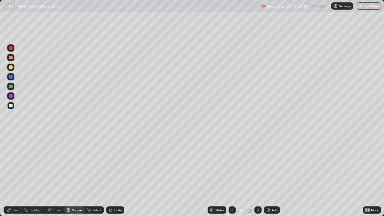
click at [15, 175] on div "Pen" at bounding box center [15, 209] width 5 height 3
click at [76, 175] on div "Shapes" at bounding box center [77, 209] width 10 height 3
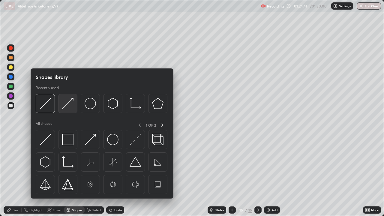
click at [68, 105] on img at bounding box center [67, 103] width 11 height 11
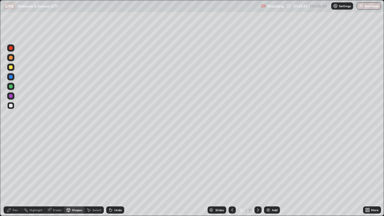
click at [17, 175] on div "Pen" at bounding box center [15, 209] width 5 height 3
click at [70, 175] on div "Shapes" at bounding box center [74, 209] width 20 height 7
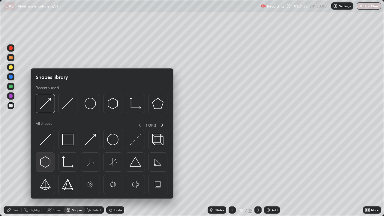
click at [45, 158] on img at bounding box center [45, 161] width 11 height 11
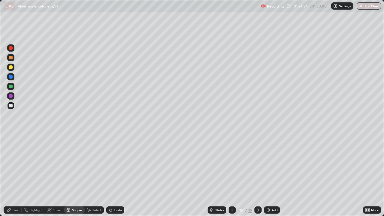
click at [75, 175] on div "Shapes" at bounding box center [77, 209] width 10 height 3
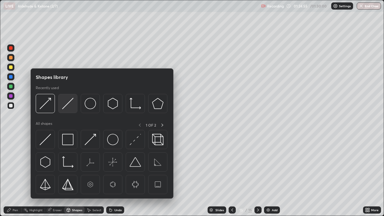
click at [68, 105] on img at bounding box center [67, 103] width 11 height 11
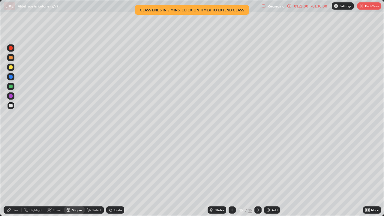
click at [14, 175] on div "Pen" at bounding box center [15, 209] width 5 height 3
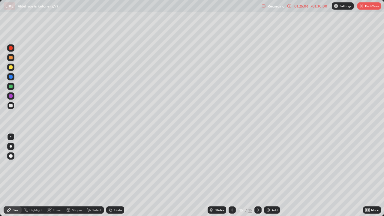
click at [92, 175] on div "Select" at bounding box center [94, 209] width 19 height 7
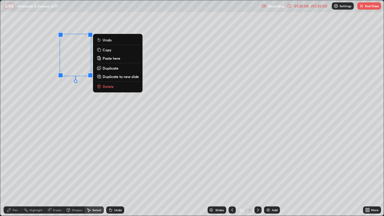
click at [104, 51] on p "Copy" at bounding box center [107, 49] width 9 height 5
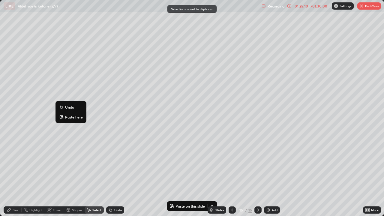
click at [69, 117] on p "Paste here" at bounding box center [74, 117] width 18 height 5
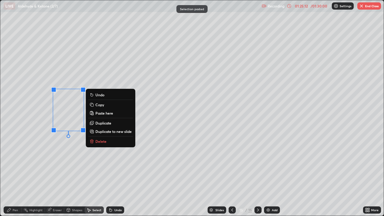
click at [10, 175] on icon at bounding box center [9, 210] width 4 height 4
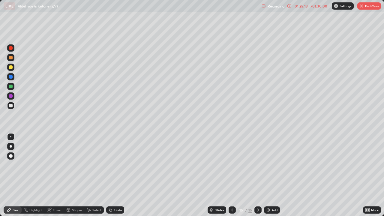
click at [73, 175] on div "Shapes" at bounding box center [77, 209] width 10 height 3
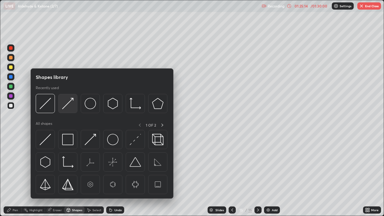
click at [68, 108] on img at bounding box center [67, 103] width 11 height 11
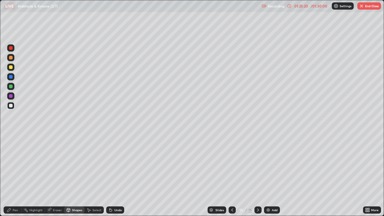
click at [110, 175] on icon at bounding box center [110, 210] width 2 height 2
click at [109, 175] on icon at bounding box center [110, 210] width 2 height 2
click at [15, 175] on div "Pen" at bounding box center [15, 209] width 5 height 3
click at [74, 175] on div "Shapes" at bounding box center [77, 209] width 10 height 3
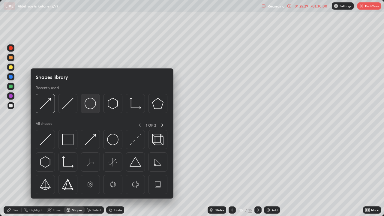
click at [86, 104] on img at bounding box center [90, 103] width 11 height 11
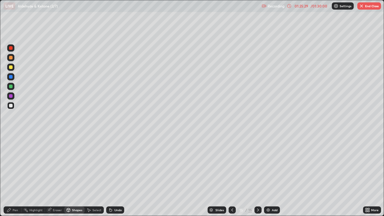
click at [10, 68] on div at bounding box center [11, 67] width 4 height 4
click at [12, 175] on div "Pen" at bounding box center [13, 209] width 18 height 7
click at [11, 96] on div at bounding box center [11, 96] width 4 height 4
click at [12, 105] on div at bounding box center [11, 106] width 4 height 4
click at [76, 175] on div "Shapes" at bounding box center [77, 209] width 10 height 3
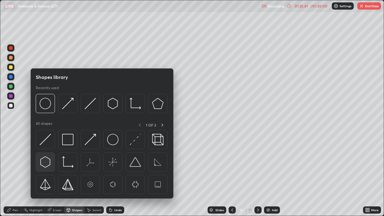
click at [43, 161] on img at bounding box center [45, 161] width 11 height 11
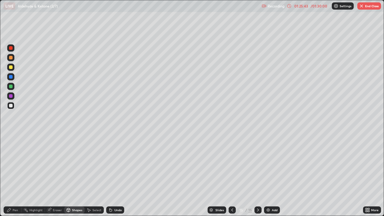
click at [72, 175] on div "Shapes" at bounding box center [77, 209] width 10 height 3
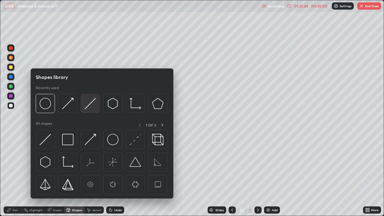
click at [86, 106] on img at bounding box center [90, 103] width 11 height 11
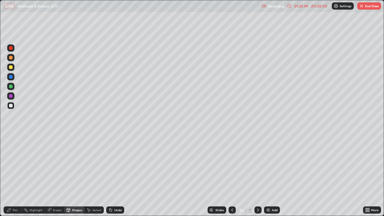
click at [14, 175] on div "Pen" at bounding box center [15, 209] width 5 height 3
click at [73, 175] on div "Shapes" at bounding box center [77, 209] width 10 height 3
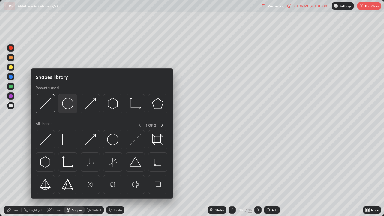
click at [69, 105] on img at bounding box center [67, 103] width 11 height 11
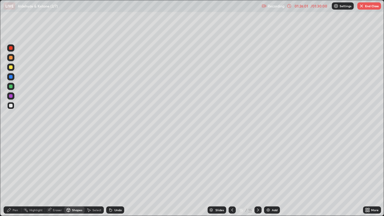
click at [11, 49] on div at bounding box center [11, 48] width 4 height 4
click at [11, 175] on icon at bounding box center [9, 210] width 5 height 5
click at [112, 175] on div "Undo" at bounding box center [115, 209] width 18 height 7
click at [111, 175] on div "Undo" at bounding box center [115, 209] width 18 height 7
click at [76, 175] on div "Shapes" at bounding box center [77, 209] width 10 height 3
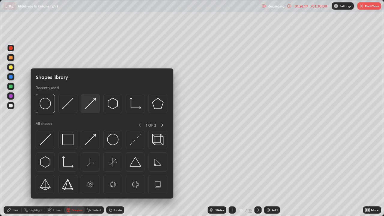
click at [87, 107] on img at bounding box center [90, 103] width 11 height 11
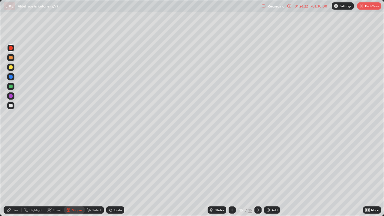
click at [109, 175] on icon at bounding box center [109, 208] width 1 height 1
click at [73, 175] on div "Shapes" at bounding box center [74, 209] width 20 height 7
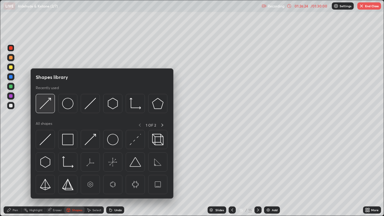
click at [46, 106] on img at bounding box center [45, 103] width 11 height 11
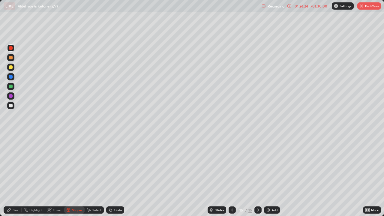
click at [12, 105] on div at bounding box center [11, 106] width 4 height 4
click at [13, 175] on div "Pen" at bounding box center [15, 209] width 5 height 3
click at [11, 68] on div at bounding box center [11, 67] width 4 height 4
click at [13, 106] on div at bounding box center [10, 105] width 7 height 7
click at [56, 175] on div "Eraser" at bounding box center [57, 209] width 9 height 3
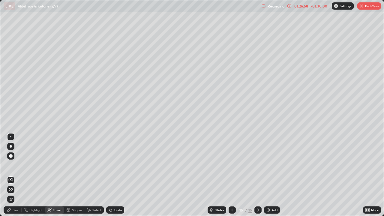
click at [10, 175] on icon at bounding box center [9, 210] width 5 height 5
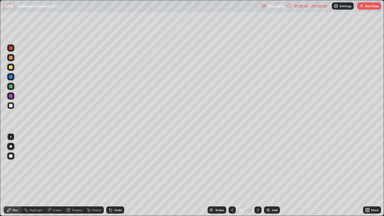
click at [373, 6] on button "End Class" at bounding box center [369, 5] width 24 height 7
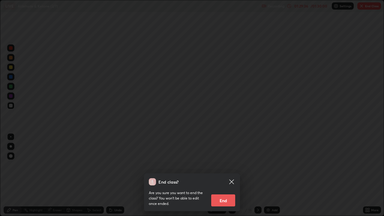
click at [229, 175] on button "End" at bounding box center [223, 200] width 24 height 12
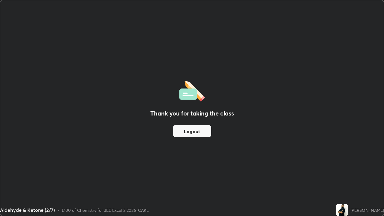
click at [205, 130] on button "Logout" at bounding box center [192, 131] width 38 height 12
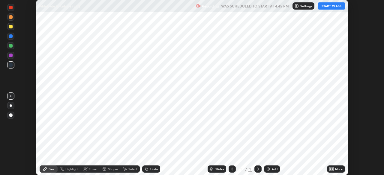
scroll to position [175, 384]
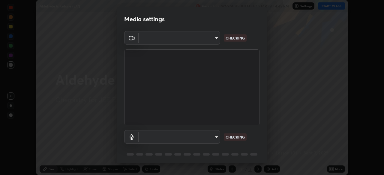
type input "119f56cd3221aa741ff86ef3c15b45e11b875c70691a8bbf6b5e475350e28a87"
click at [212, 138] on body "Erase all Aldehyde & Ketone (3/7) Recording WAS SCHEDULED TO START AT 4:45 PM S…" at bounding box center [192, 87] width 384 height 175
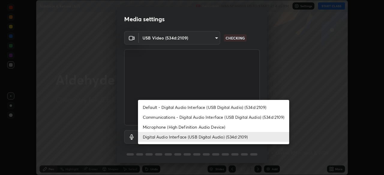
click at [203, 137] on li "Digital Audio Interface (USB Digital Audio) (534d:2109)" at bounding box center [213, 137] width 151 height 10
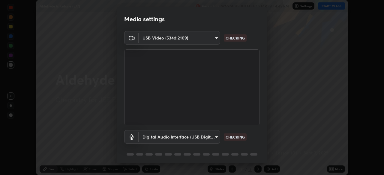
click at [208, 136] on body "Erase all Aldehyde & Ketone (3/7) Recording WAS SCHEDULED TO START AT 4:45 PM S…" at bounding box center [192, 87] width 384 height 175
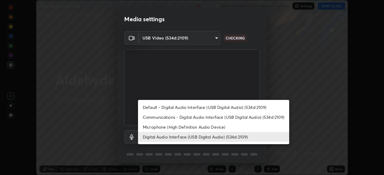
click at [194, 108] on li "Default - Digital Audio Interface (USB Digital Audio) (534d:2109)" at bounding box center [213, 108] width 151 height 10
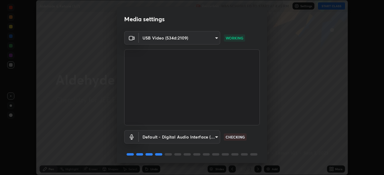
click at [212, 136] on body "Erase all Aldehyde & Ketone (3/7) Recording WAS SCHEDULED TO START AT 4:45 PM S…" at bounding box center [192, 87] width 384 height 175
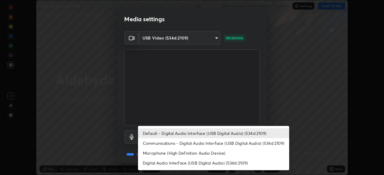
click at [201, 160] on li "Digital Audio Interface (USB Digital Audio) (534d:2109)" at bounding box center [213, 163] width 151 height 10
type input "536532af12226c338bcd5446059054d941b3a75470b8ebe0ea5f7d826babdd32"
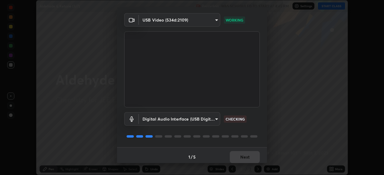
scroll to position [21, 0]
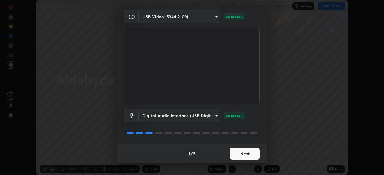
click at [250, 152] on button "Next" at bounding box center [245, 154] width 30 height 12
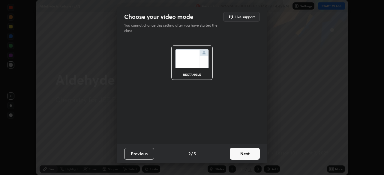
scroll to position [0, 0]
click at [249, 155] on button "Next" at bounding box center [245, 154] width 30 height 12
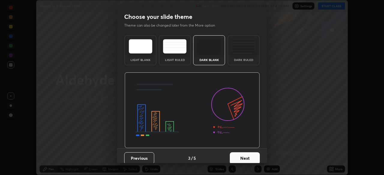
click at [249, 155] on button "Next" at bounding box center [245, 159] width 30 height 12
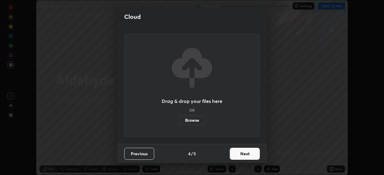
click at [249, 155] on button "Next" at bounding box center [245, 154] width 30 height 12
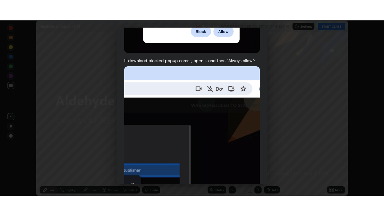
scroll to position [144, 0]
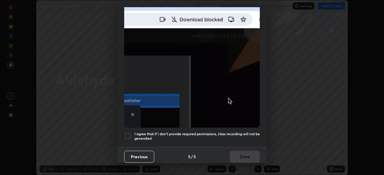
click at [131, 133] on div "I agree that if I don't provide required permissions, class recording will not …" at bounding box center [192, 136] width 136 height 7
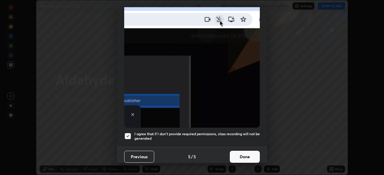
click at [235, 152] on button "Done" at bounding box center [245, 157] width 30 height 12
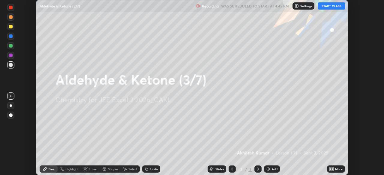
click at [331, 8] on button "START CLASS" at bounding box center [331, 5] width 27 height 7
click at [333, 7] on button "START CLASS" at bounding box center [331, 5] width 27 height 7
click at [331, 168] on icon at bounding box center [330, 168] width 1 height 1
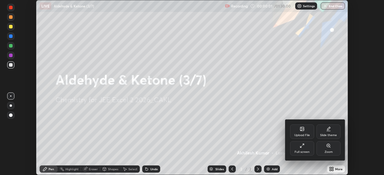
click at [302, 148] on icon at bounding box center [302, 146] width 5 height 5
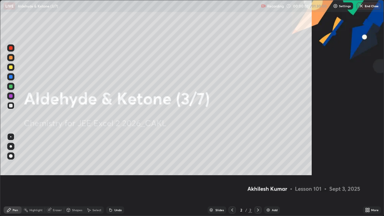
scroll to position [216, 384]
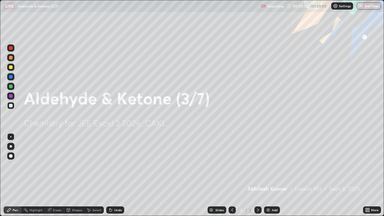
click at [269, 175] on img at bounding box center [268, 210] width 5 height 5
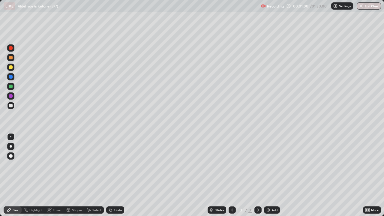
click at [111, 175] on icon at bounding box center [110, 210] width 5 height 5
click at [110, 175] on div "Undo" at bounding box center [115, 209] width 18 height 7
click at [111, 175] on icon at bounding box center [110, 210] width 5 height 5
click at [11, 95] on div at bounding box center [11, 96] width 4 height 4
click at [10, 67] on div at bounding box center [11, 67] width 4 height 4
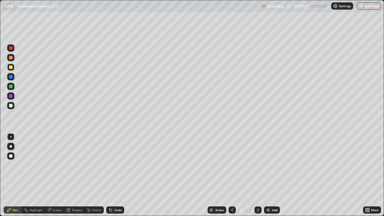
click at [11, 106] on div at bounding box center [11, 106] width 4 height 4
click at [109, 175] on icon at bounding box center [110, 210] width 5 height 5
click at [12, 86] on div at bounding box center [11, 87] width 4 height 4
click at [10, 106] on div at bounding box center [11, 106] width 4 height 4
click at [96, 175] on div "Select" at bounding box center [96, 209] width 9 height 3
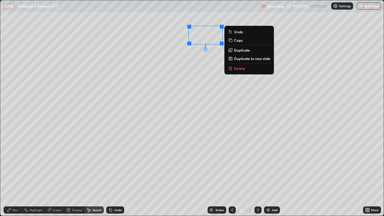
click at [230, 69] on icon at bounding box center [230, 68] width 0 height 1
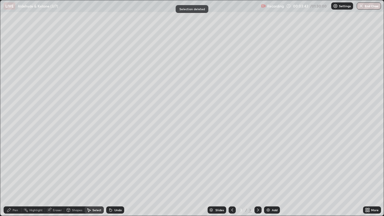
click at [74, 175] on div "Shapes" at bounding box center [77, 209] width 10 height 3
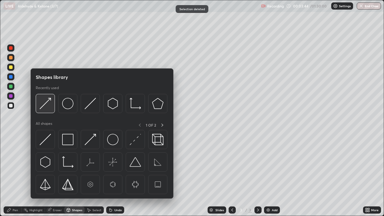
click at [43, 108] on img at bounding box center [45, 103] width 11 height 11
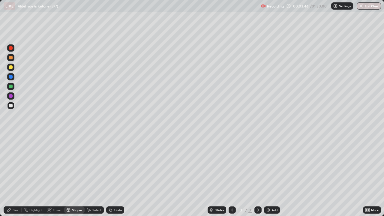
click at [13, 175] on div "Pen" at bounding box center [15, 209] width 5 height 3
click at [267, 175] on img at bounding box center [268, 210] width 5 height 5
click at [54, 175] on div "Eraser" at bounding box center [57, 209] width 9 height 3
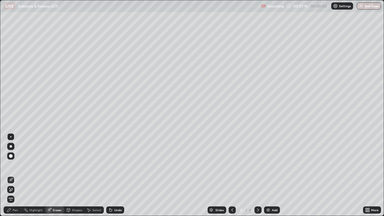
click at [13, 175] on div "Pen" at bounding box center [15, 209] width 5 height 3
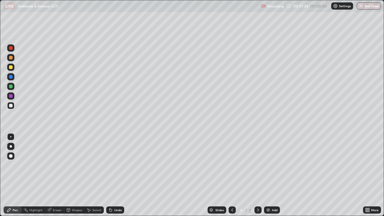
click at [11, 49] on div at bounding box center [11, 48] width 4 height 4
click at [10, 75] on div at bounding box center [11, 77] width 4 height 4
click at [90, 175] on icon at bounding box center [88, 210] width 5 height 5
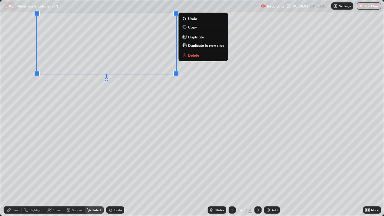
click at [11, 175] on div "Pen" at bounding box center [13, 209] width 18 height 7
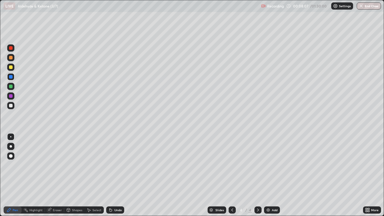
click at [11, 105] on div at bounding box center [11, 106] width 4 height 4
click at [109, 175] on icon at bounding box center [110, 210] width 2 height 2
click at [108, 175] on icon at bounding box center [110, 210] width 5 height 5
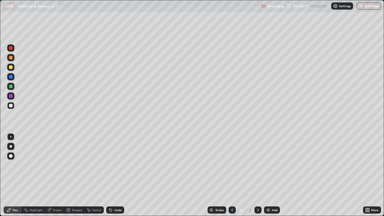
click at [108, 175] on icon at bounding box center [110, 210] width 5 height 5
click at [74, 175] on div "Shapes" at bounding box center [77, 209] width 10 height 3
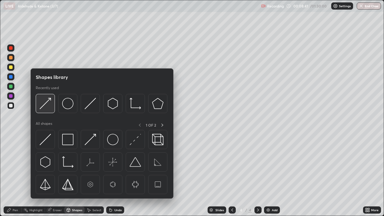
click at [44, 107] on img at bounding box center [45, 103] width 11 height 11
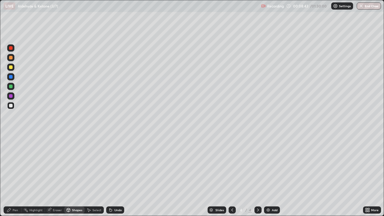
click at [16, 175] on div "Pen" at bounding box center [13, 209] width 18 height 7
click at [11, 95] on div at bounding box center [11, 96] width 4 height 4
click at [12, 106] on div at bounding box center [11, 106] width 4 height 4
click at [56, 175] on div "Eraser" at bounding box center [54, 209] width 19 height 7
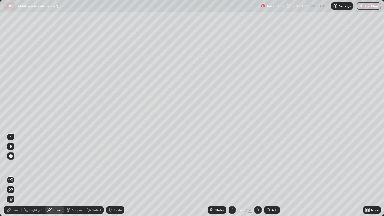
click at [93, 175] on div "Select" at bounding box center [96, 209] width 9 height 3
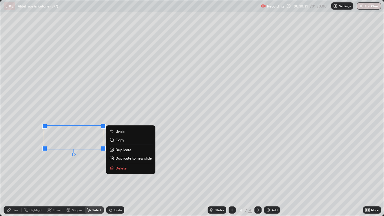
click at [120, 167] on p "Delete" at bounding box center [120, 168] width 11 height 5
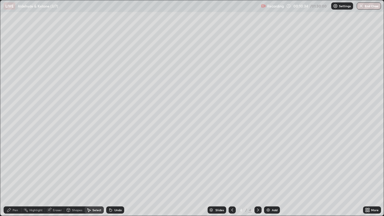
click at [55, 175] on div "Eraser" at bounding box center [54, 209] width 19 height 7
click at [75, 175] on div "Shapes" at bounding box center [74, 209] width 20 height 7
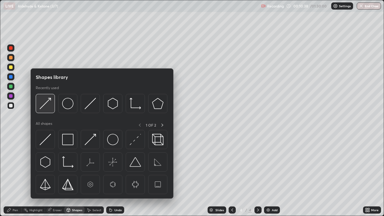
click at [46, 106] on img at bounding box center [45, 103] width 11 height 11
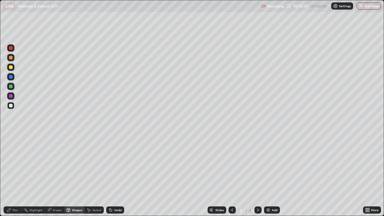
click at [15, 175] on div "Pen" at bounding box center [15, 209] width 5 height 3
click at [75, 175] on div "Shapes" at bounding box center [77, 209] width 10 height 3
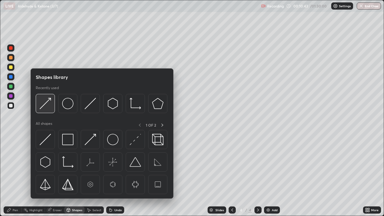
click at [45, 104] on img at bounding box center [45, 103] width 11 height 11
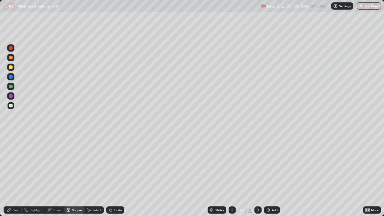
click at [109, 175] on icon at bounding box center [109, 208] width 1 height 1
click at [92, 175] on div "Select" at bounding box center [96, 209] width 9 height 3
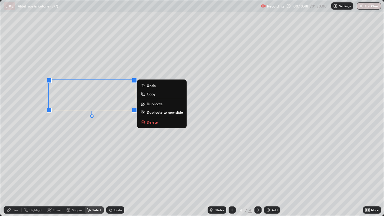
click at [147, 94] on p "Copy" at bounding box center [151, 93] width 9 height 5
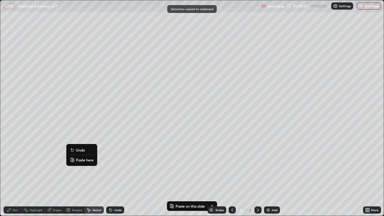
click at [75, 158] on button "Paste here" at bounding box center [82, 159] width 26 height 7
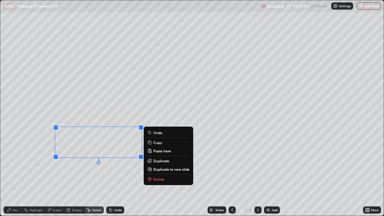
click at [13, 175] on div "Pen" at bounding box center [13, 209] width 18 height 7
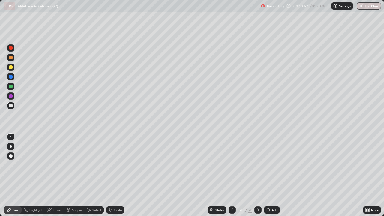
click at [53, 175] on div "Eraser" at bounding box center [57, 209] width 9 height 3
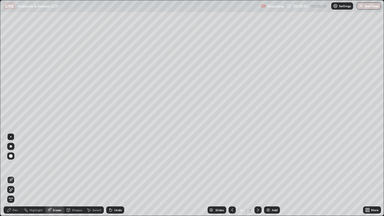
click at [109, 175] on icon at bounding box center [109, 208] width 1 height 1
click at [10, 175] on icon at bounding box center [9, 210] width 5 height 5
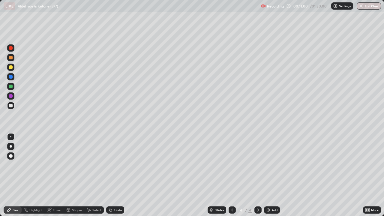
click at [10, 68] on div at bounding box center [11, 67] width 4 height 4
click at [10, 105] on div at bounding box center [11, 106] width 4 height 4
click at [113, 175] on div "Undo" at bounding box center [115, 209] width 18 height 7
click at [11, 86] on div at bounding box center [11, 87] width 4 height 4
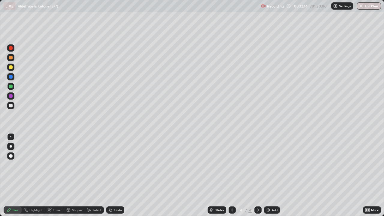
click at [11, 106] on div at bounding box center [11, 106] width 4 height 4
click at [114, 175] on div "Undo" at bounding box center [115, 209] width 18 height 7
click at [111, 175] on div "Undo" at bounding box center [115, 209] width 18 height 7
click at [111, 175] on icon at bounding box center [110, 210] width 2 height 2
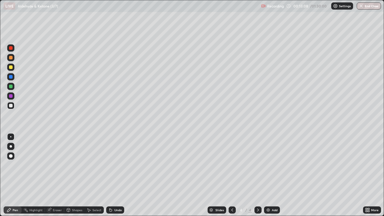
click at [62, 175] on div "Eraser" at bounding box center [54, 209] width 19 height 7
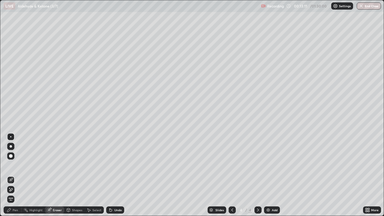
click at [14, 175] on div "Pen" at bounding box center [15, 209] width 5 height 3
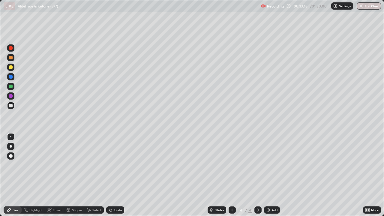
click at [11, 95] on div at bounding box center [11, 96] width 4 height 4
click at [12, 106] on div at bounding box center [11, 106] width 4 height 4
click at [12, 88] on div at bounding box center [10, 86] width 7 height 7
click at [12, 105] on div at bounding box center [11, 106] width 4 height 4
click at [96, 175] on div "Select" at bounding box center [96, 209] width 9 height 3
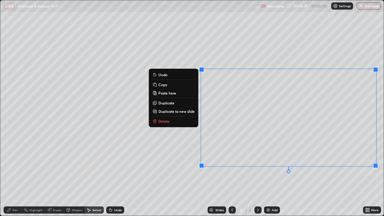
click at [158, 120] on p "Delete" at bounding box center [163, 121] width 11 height 5
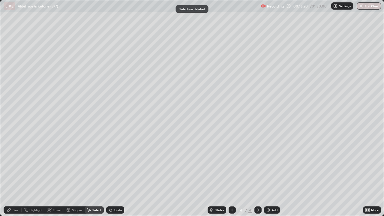
click at [54, 175] on div "Eraser" at bounding box center [54, 209] width 19 height 7
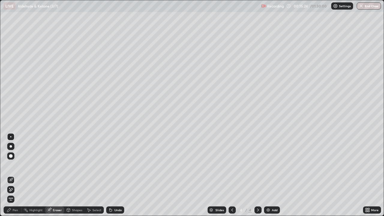
click at [13, 175] on div "Pen" at bounding box center [13, 209] width 18 height 7
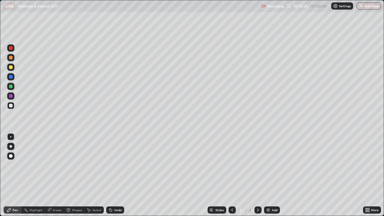
click at [10, 48] on div at bounding box center [11, 48] width 4 height 4
click at [11, 78] on div at bounding box center [11, 77] width 4 height 4
click at [11, 69] on div at bounding box center [11, 67] width 4 height 4
click at [11, 57] on div at bounding box center [11, 58] width 4 height 4
click at [76, 175] on div "Shapes" at bounding box center [77, 209] width 10 height 3
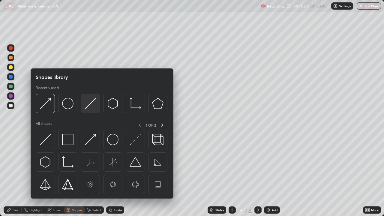
click at [93, 105] on img at bounding box center [90, 103] width 11 height 11
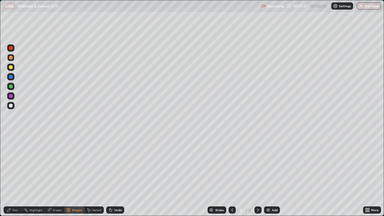
click at [80, 175] on div "Shapes" at bounding box center [77, 209] width 10 height 3
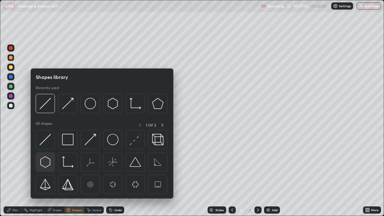
click at [46, 163] on img at bounding box center [45, 161] width 11 height 11
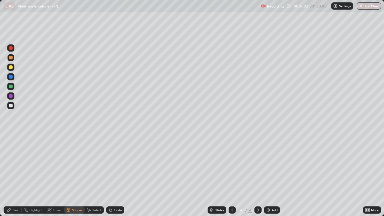
click at [13, 106] on div at bounding box center [10, 105] width 7 height 7
click at [14, 175] on div "Pen" at bounding box center [15, 209] width 5 height 3
click at [78, 175] on div "Shapes" at bounding box center [77, 209] width 10 height 3
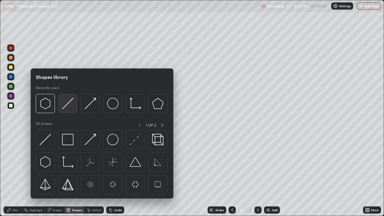
click at [72, 103] on img at bounding box center [67, 103] width 11 height 11
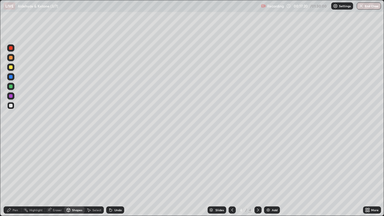
click at [76, 175] on div "Shapes" at bounding box center [77, 209] width 10 height 3
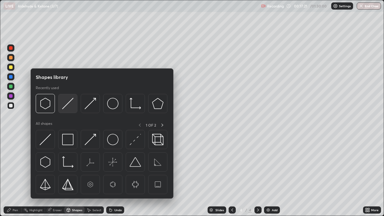
click at [70, 104] on img at bounding box center [67, 103] width 11 height 11
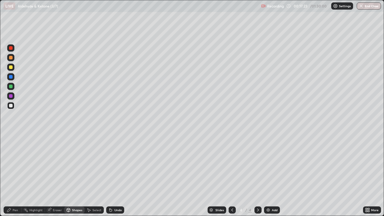
click at [15, 175] on div "Pen" at bounding box center [13, 209] width 18 height 7
click at [13, 97] on div at bounding box center [10, 95] width 7 height 7
click at [80, 175] on div "Shapes" at bounding box center [77, 209] width 10 height 3
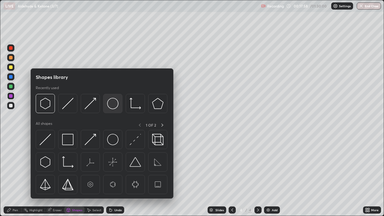
click at [113, 105] on img at bounding box center [112, 103] width 11 height 11
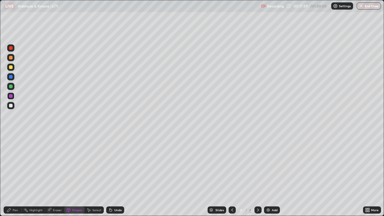
click at [14, 60] on div at bounding box center [10, 57] width 7 height 7
click at [16, 175] on div "Pen" at bounding box center [13, 209] width 18 height 7
click at [13, 106] on div at bounding box center [10, 105] width 7 height 7
click at [114, 175] on div "Undo" at bounding box center [117, 209] width 7 height 3
click at [112, 175] on div "Undo" at bounding box center [115, 209] width 18 height 7
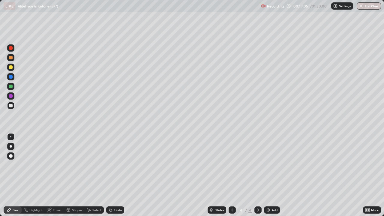
click at [114, 175] on div "Undo" at bounding box center [115, 209] width 18 height 7
click at [267, 175] on img at bounding box center [268, 210] width 5 height 5
click at [73, 175] on div "Shapes" at bounding box center [74, 209] width 20 height 7
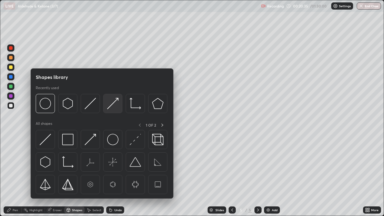
click at [109, 107] on img at bounding box center [112, 103] width 11 height 11
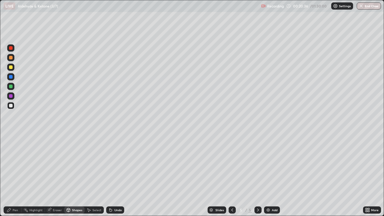
click at [16, 175] on div "Pen" at bounding box center [15, 209] width 5 height 3
click at [110, 175] on icon at bounding box center [110, 210] width 2 height 2
click at [76, 175] on div "Shapes" at bounding box center [77, 209] width 10 height 3
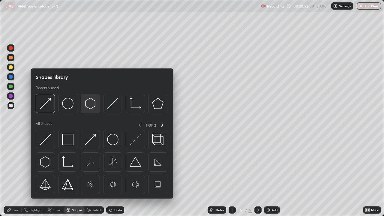
click at [88, 105] on img at bounding box center [90, 103] width 11 height 11
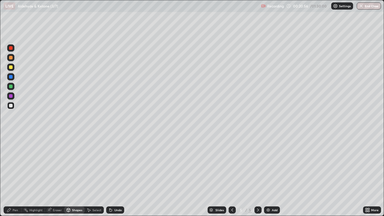
click at [14, 175] on div "Pen" at bounding box center [15, 209] width 5 height 3
click at [11, 96] on div at bounding box center [11, 96] width 4 height 4
click at [11, 106] on div at bounding box center [11, 106] width 4 height 4
click at [75, 175] on div "Shapes" at bounding box center [77, 209] width 10 height 3
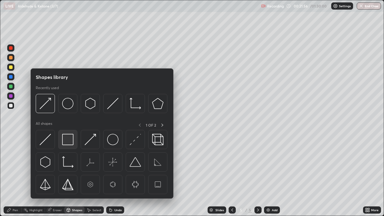
click at [65, 139] on img at bounding box center [67, 139] width 11 height 11
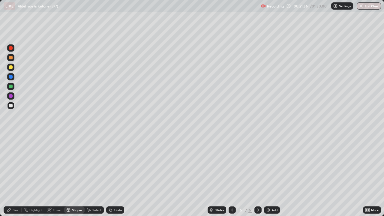
click at [11, 50] on div at bounding box center [10, 47] width 7 height 7
click at [15, 175] on div "Pen" at bounding box center [15, 209] width 5 height 3
click at [12, 104] on div at bounding box center [11, 106] width 4 height 4
click at [76, 175] on div "Shapes" at bounding box center [77, 209] width 10 height 3
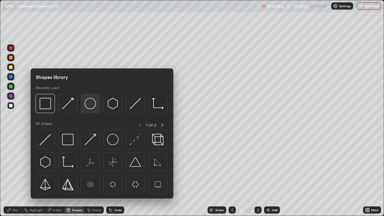
click at [91, 105] on img at bounding box center [90, 103] width 11 height 11
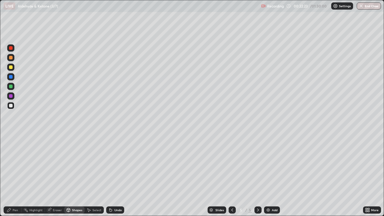
click at [13, 95] on div at bounding box center [10, 95] width 7 height 7
click at [15, 175] on div "Pen" at bounding box center [15, 209] width 5 height 3
click at [13, 105] on div at bounding box center [10, 105] width 7 height 7
click at [114, 175] on div "Undo" at bounding box center [115, 209] width 18 height 7
click at [109, 175] on icon at bounding box center [110, 210] width 2 height 2
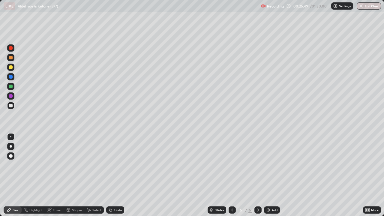
click at [77, 175] on div "Shapes" at bounding box center [77, 209] width 10 height 3
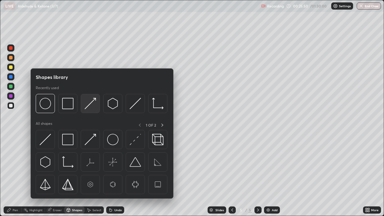
click at [86, 106] on img at bounding box center [90, 103] width 11 height 11
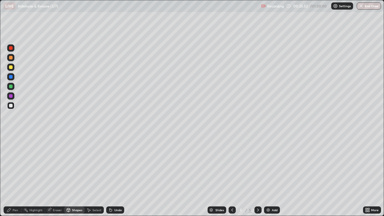
click at [16, 175] on div "Pen" at bounding box center [15, 209] width 5 height 3
click at [12, 96] on div at bounding box center [11, 96] width 4 height 4
click at [12, 106] on div at bounding box center [11, 106] width 4 height 4
click at [268, 175] on img at bounding box center [268, 210] width 5 height 5
click at [10, 48] on div at bounding box center [11, 48] width 4 height 4
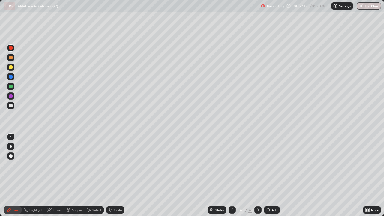
click at [231, 175] on icon at bounding box center [232, 210] width 5 height 5
click at [257, 175] on icon at bounding box center [258, 210] width 5 height 5
click at [11, 96] on div at bounding box center [11, 96] width 4 height 4
click at [10, 85] on div at bounding box center [11, 87] width 4 height 4
click at [12, 103] on div at bounding box center [10, 105] width 7 height 7
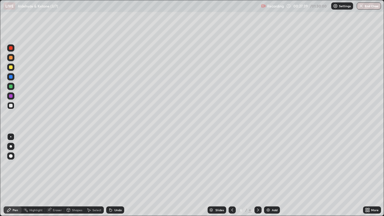
click at [229, 175] on div at bounding box center [232, 209] width 7 height 7
click at [257, 175] on icon at bounding box center [258, 210] width 5 height 5
click at [97, 175] on div "Select" at bounding box center [96, 209] width 9 height 3
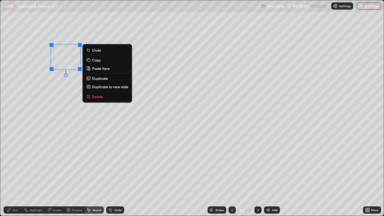
click at [13, 175] on div "Pen" at bounding box center [13, 209] width 18 height 7
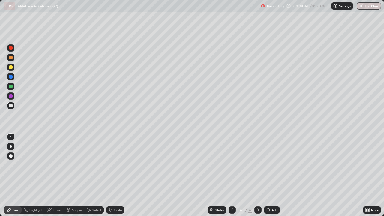
click at [70, 175] on div "Shapes" at bounding box center [74, 209] width 20 height 7
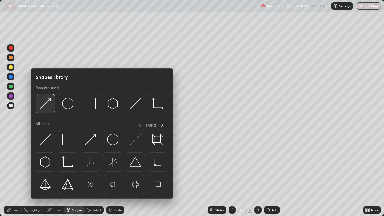
click at [45, 105] on img at bounding box center [45, 103] width 11 height 11
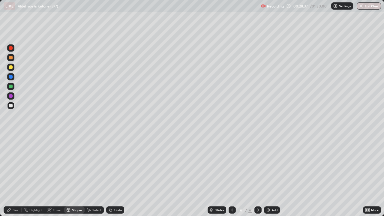
click at [12, 175] on div "Pen" at bounding box center [13, 209] width 18 height 7
click at [231, 175] on icon at bounding box center [232, 210] width 5 height 5
click at [257, 175] on icon at bounding box center [258, 209] width 2 height 3
click at [76, 175] on div "Shapes" at bounding box center [77, 209] width 10 height 3
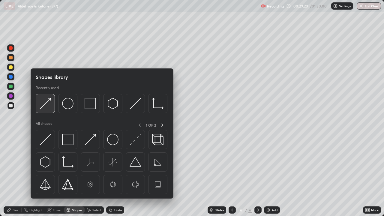
click at [44, 106] on img at bounding box center [45, 103] width 11 height 11
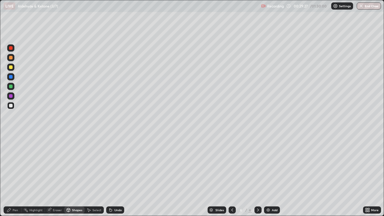
click at [112, 175] on div "Undo" at bounding box center [115, 209] width 18 height 7
click at [13, 175] on div "Pen" at bounding box center [15, 209] width 5 height 3
click at [54, 175] on div "Eraser" at bounding box center [54, 209] width 19 height 7
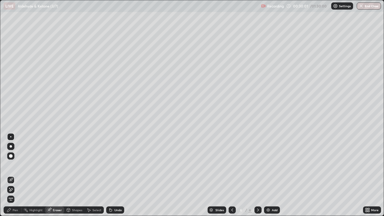
click at [12, 175] on div "Pen" at bounding box center [13, 209] width 18 height 7
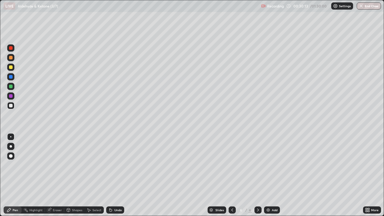
click at [109, 175] on icon at bounding box center [110, 210] width 2 height 2
click at [73, 175] on div "Shapes" at bounding box center [77, 209] width 10 height 3
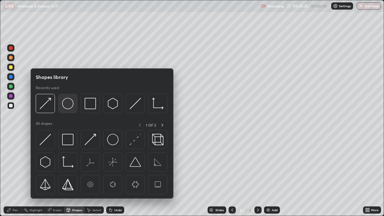
click at [65, 107] on img at bounding box center [67, 103] width 11 height 11
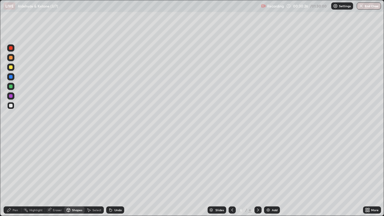
click at [10, 68] on div at bounding box center [11, 67] width 4 height 4
click at [13, 175] on div "Pen" at bounding box center [13, 209] width 18 height 7
click at [11, 106] on div at bounding box center [11, 106] width 4 height 4
click at [76, 175] on div "Shapes" at bounding box center [74, 209] width 20 height 7
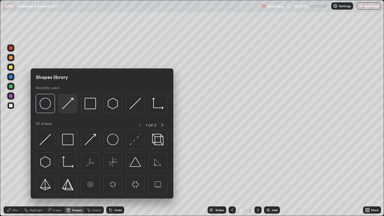
click at [65, 105] on img at bounding box center [67, 103] width 11 height 11
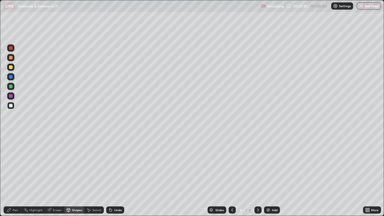
click at [12, 175] on div "Pen" at bounding box center [13, 209] width 18 height 7
click at [11, 96] on div at bounding box center [11, 96] width 4 height 4
click at [73, 175] on div "Shapes" at bounding box center [77, 209] width 10 height 3
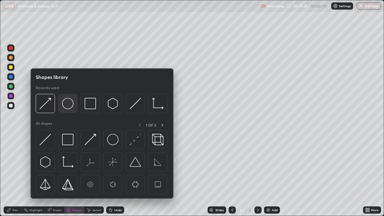
click at [68, 104] on img at bounding box center [67, 103] width 11 height 11
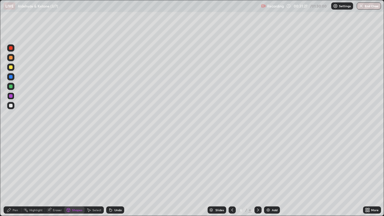
click at [11, 86] on div at bounding box center [11, 87] width 4 height 4
click at [15, 175] on div "Pen" at bounding box center [15, 209] width 5 height 3
click at [12, 105] on div at bounding box center [11, 106] width 4 height 4
click at [10, 96] on div at bounding box center [11, 96] width 4 height 4
click at [11, 106] on div at bounding box center [11, 106] width 4 height 4
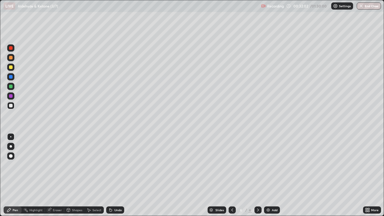
click at [12, 68] on div at bounding box center [11, 67] width 4 height 4
click at [76, 175] on div "Shapes" at bounding box center [77, 209] width 10 height 3
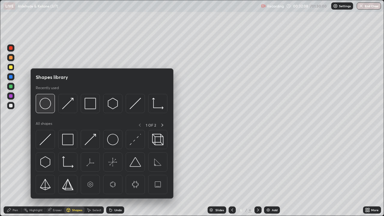
click at [48, 105] on img at bounding box center [45, 103] width 11 height 11
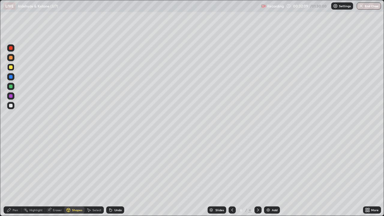
click at [11, 48] on div at bounding box center [11, 48] width 4 height 4
click at [15, 175] on div "Pen" at bounding box center [15, 209] width 5 height 3
click at [11, 106] on div at bounding box center [11, 106] width 4 height 4
click at [77, 175] on div "Shapes" at bounding box center [77, 209] width 10 height 3
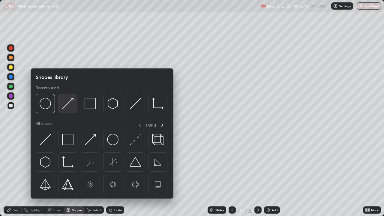
click at [68, 104] on img at bounding box center [67, 103] width 11 height 11
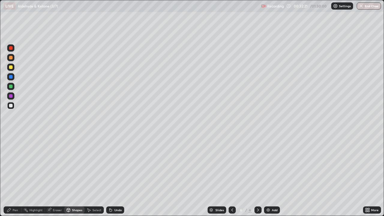
click at [15, 175] on div "Pen" at bounding box center [13, 209] width 18 height 7
click at [13, 106] on div at bounding box center [10, 105] width 7 height 7
click at [13, 58] on div at bounding box center [10, 57] width 7 height 7
click at [114, 175] on div "Undo" at bounding box center [117, 209] width 7 height 3
click at [112, 175] on div "Undo" at bounding box center [115, 209] width 18 height 7
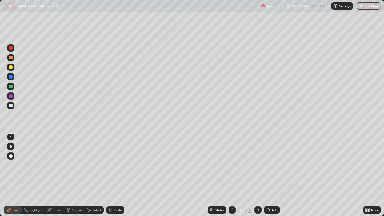
click at [13, 104] on div at bounding box center [10, 105] width 7 height 7
click at [13, 49] on div at bounding box center [10, 47] width 7 height 7
click at [13, 106] on div at bounding box center [10, 105] width 7 height 7
click at [12, 68] on div at bounding box center [11, 67] width 4 height 4
click at [13, 105] on div at bounding box center [10, 105] width 7 height 7
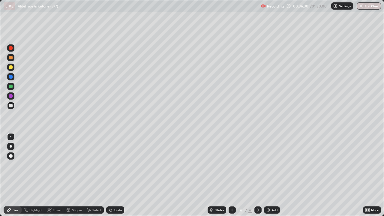
click at [10, 87] on div at bounding box center [11, 87] width 4 height 4
click at [60, 175] on div "Eraser" at bounding box center [57, 209] width 9 height 3
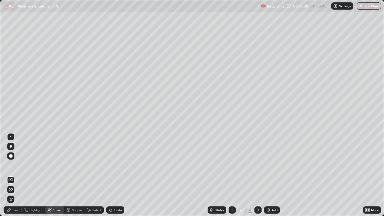
click at [16, 175] on div "Pen" at bounding box center [13, 209] width 18 height 7
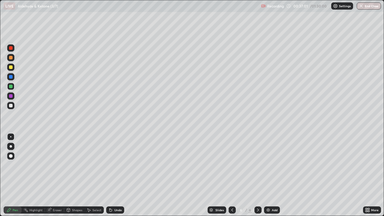
click at [10, 103] on div at bounding box center [10, 105] width 7 height 7
click at [77, 175] on div "Shapes" at bounding box center [77, 209] width 10 height 3
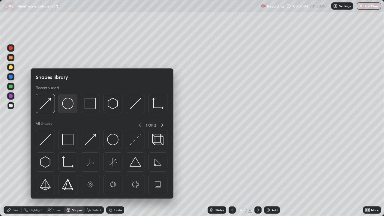
click at [66, 103] on img at bounding box center [67, 103] width 11 height 11
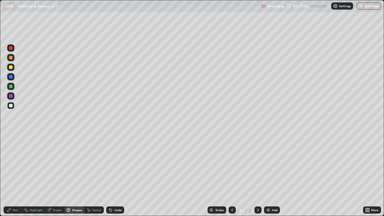
click at [10, 95] on div at bounding box center [11, 96] width 4 height 4
click at [108, 175] on icon at bounding box center [110, 210] width 5 height 5
click at [9, 77] on div at bounding box center [11, 77] width 4 height 4
click at [11, 104] on div at bounding box center [11, 106] width 4 height 4
click at [113, 175] on div "Undo" at bounding box center [115, 209] width 18 height 7
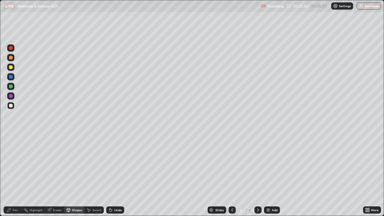
click at [113, 175] on div "Undo" at bounding box center [115, 209] width 18 height 7
click at [14, 175] on div "Pen" at bounding box center [13, 209] width 18 height 7
click at [12, 66] on div at bounding box center [11, 67] width 4 height 4
click at [56, 175] on div "Eraser" at bounding box center [54, 209] width 19 height 7
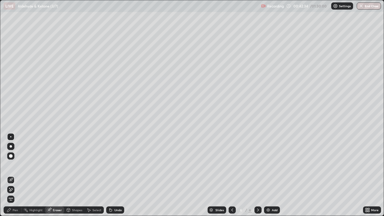
click at [14, 175] on div "Pen" at bounding box center [15, 209] width 5 height 3
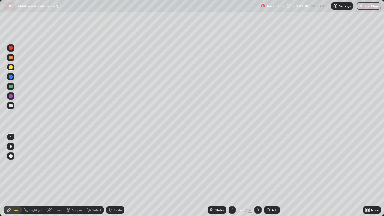
click at [11, 104] on div at bounding box center [11, 106] width 4 height 4
click at [268, 175] on img at bounding box center [268, 210] width 5 height 5
click at [50, 175] on icon at bounding box center [49, 209] width 3 height 3
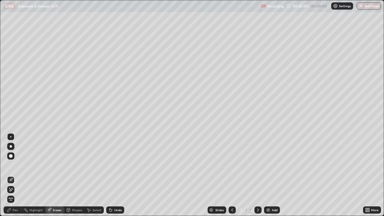
click at [94, 175] on div "Select" at bounding box center [94, 209] width 19 height 7
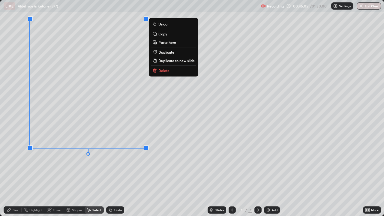
click at [11, 175] on div "Pen" at bounding box center [13, 209] width 18 height 7
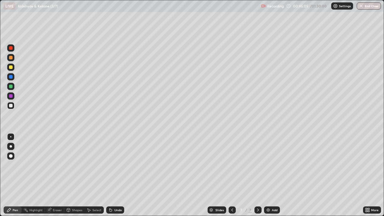
click at [55, 175] on div "Eraser" at bounding box center [57, 209] width 9 height 3
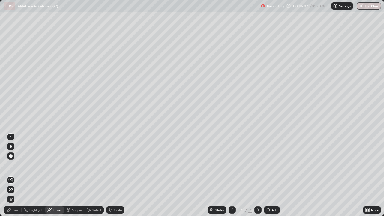
click at [13, 175] on div "Pen" at bounding box center [13, 209] width 18 height 7
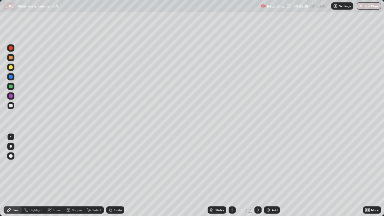
click at [78, 175] on div "Shapes" at bounding box center [77, 209] width 10 height 3
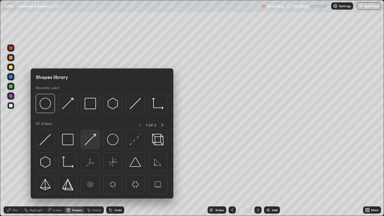
click at [90, 139] on img at bounding box center [90, 139] width 11 height 11
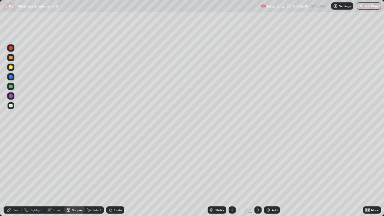
click at [14, 175] on div "Pen" at bounding box center [15, 209] width 5 height 3
click at [109, 175] on icon at bounding box center [110, 210] width 2 height 2
click at [110, 175] on icon at bounding box center [110, 210] width 2 height 2
click at [55, 175] on div "Eraser" at bounding box center [54, 209] width 19 height 7
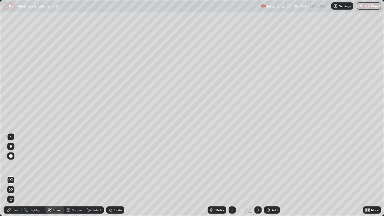
click at [13, 175] on div "Pen" at bounding box center [15, 209] width 5 height 3
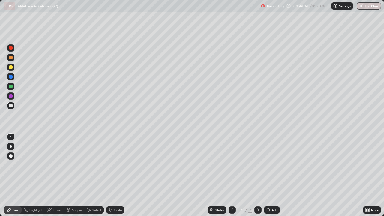
click at [73, 175] on div "Shapes" at bounding box center [77, 209] width 10 height 3
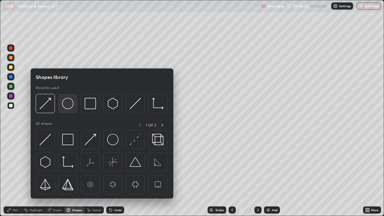
click at [66, 103] on img at bounding box center [67, 103] width 11 height 11
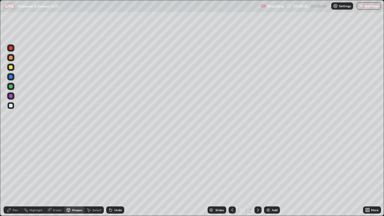
click at [9, 49] on div at bounding box center [11, 48] width 4 height 4
click at [10, 106] on div at bounding box center [11, 106] width 4 height 4
click at [115, 175] on div "Undo" at bounding box center [117, 209] width 7 height 3
click at [14, 175] on div "Pen" at bounding box center [15, 209] width 5 height 3
click at [73, 175] on div "Shapes" at bounding box center [77, 209] width 10 height 3
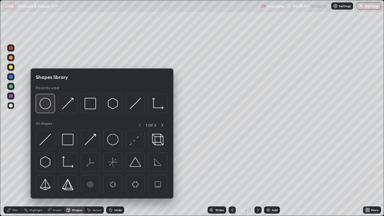
click at [45, 104] on img at bounding box center [45, 103] width 11 height 11
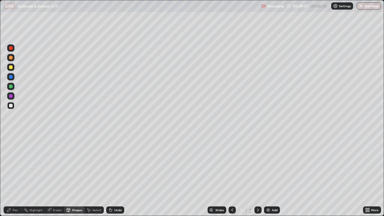
click at [10, 95] on div at bounding box center [11, 96] width 4 height 4
click at [106, 175] on div "Undo" at bounding box center [115, 209] width 18 height 7
click at [11, 49] on div at bounding box center [11, 48] width 4 height 4
click at [17, 175] on div "Pen" at bounding box center [15, 209] width 5 height 3
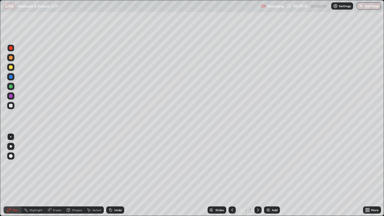
click at [12, 105] on div at bounding box center [11, 106] width 4 height 4
click at [72, 175] on div "Shapes" at bounding box center [74, 209] width 20 height 7
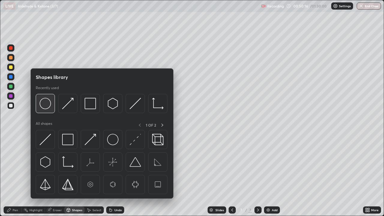
click at [46, 106] on img at bounding box center [45, 103] width 11 height 11
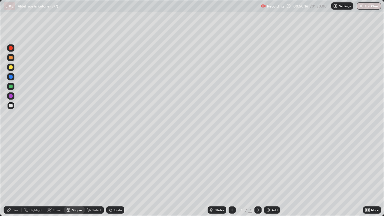
click at [11, 95] on div at bounding box center [11, 96] width 4 height 4
click at [15, 175] on div "Pen" at bounding box center [15, 209] width 5 height 3
click at [11, 105] on div at bounding box center [11, 106] width 4 height 4
click at [70, 175] on icon at bounding box center [68, 210] width 5 height 5
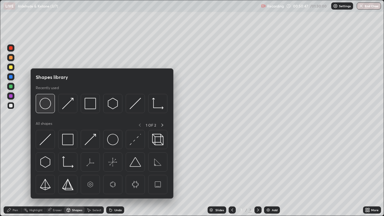
click at [46, 106] on img at bounding box center [45, 103] width 11 height 11
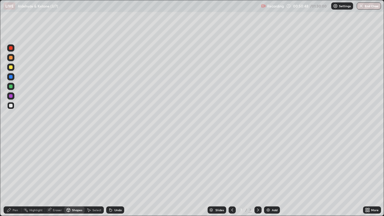
click at [9, 95] on div at bounding box center [11, 96] width 4 height 4
click at [16, 175] on div "Pen" at bounding box center [15, 209] width 5 height 3
click at [12, 105] on div at bounding box center [11, 106] width 4 height 4
click at [269, 175] on img at bounding box center [268, 210] width 5 height 5
click at [76, 175] on div "Shapes" at bounding box center [77, 209] width 10 height 3
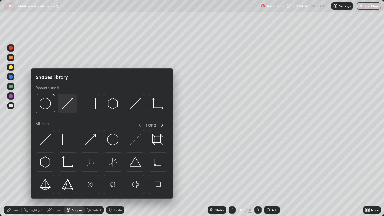
click at [67, 106] on img at bounding box center [67, 103] width 11 height 11
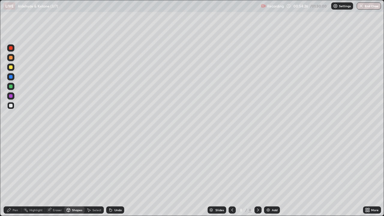
click at [110, 175] on div "Undo" at bounding box center [115, 209] width 18 height 7
click at [15, 175] on div "Pen" at bounding box center [15, 209] width 5 height 3
click at [109, 175] on div "Undo" at bounding box center [115, 209] width 18 height 7
click at [109, 175] on icon at bounding box center [110, 210] width 5 height 5
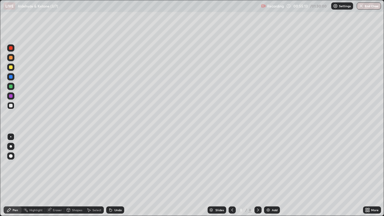
click at [109, 175] on div "Undo" at bounding box center [115, 209] width 18 height 7
click at [110, 175] on div "Undo" at bounding box center [115, 209] width 18 height 7
click at [111, 175] on icon at bounding box center [110, 210] width 5 height 5
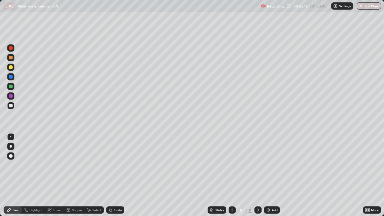
click at [111, 175] on icon at bounding box center [110, 210] width 5 height 5
click at [110, 175] on icon at bounding box center [110, 210] width 5 height 5
click at [110, 175] on div "Undo" at bounding box center [115, 209] width 18 height 7
click at [109, 175] on div "Undo" at bounding box center [115, 209] width 18 height 7
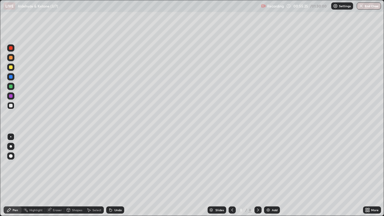
click at [76, 175] on div "Shapes" at bounding box center [77, 209] width 10 height 3
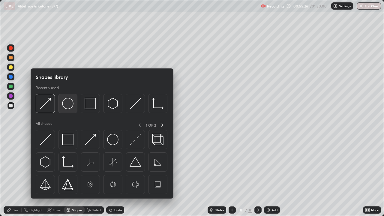
click at [67, 105] on img at bounding box center [67, 103] width 11 height 11
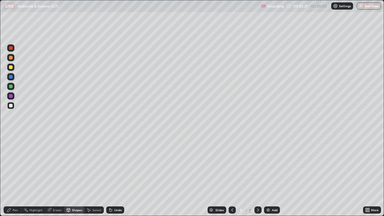
click at [8, 48] on div at bounding box center [10, 47] width 7 height 7
click at [15, 175] on div "Pen" at bounding box center [15, 209] width 5 height 3
click at [13, 105] on div at bounding box center [10, 105] width 7 height 7
click at [73, 175] on div "Shapes" at bounding box center [77, 209] width 10 height 3
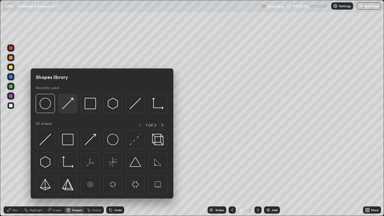
click at [66, 105] on img at bounding box center [67, 103] width 11 height 11
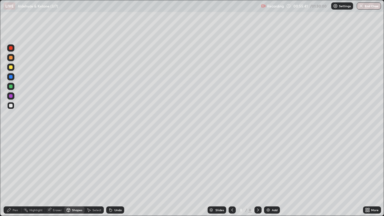
click at [13, 175] on div "Pen" at bounding box center [15, 209] width 5 height 3
click at [53, 175] on div "Eraser" at bounding box center [57, 209] width 9 height 3
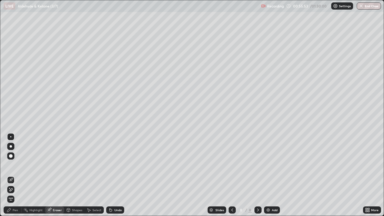
click at [92, 175] on div "Select" at bounding box center [96, 209] width 9 height 3
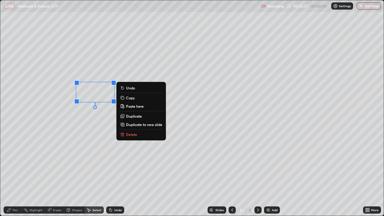
click at [11, 175] on div "Pen" at bounding box center [13, 209] width 18 height 7
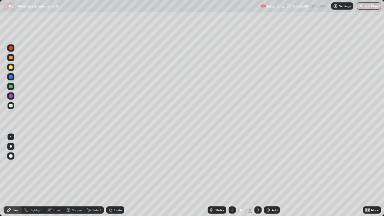
click at [70, 175] on div "Shapes" at bounding box center [74, 209] width 20 height 7
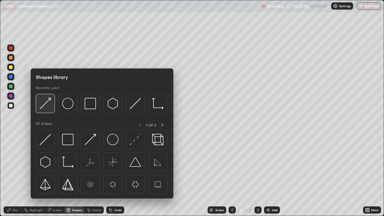
click at [43, 106] on img at bounding box center [45, 103] width 11 height 11
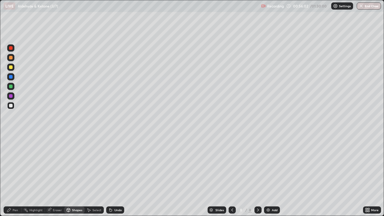
click at [92, 175] on div "Select" at bounding box center [96, 209] width 9 height 3
click at [13, 175] on div "Pen" at bounding box center [15, 209] width 5 height 3
click at [74, 175] on div "Shapes" at bounding box center [77, 209] width 10 height 3
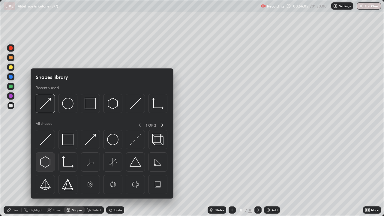
click at [45, 159] on img at bounding box center [45, 161] width 11 height 11
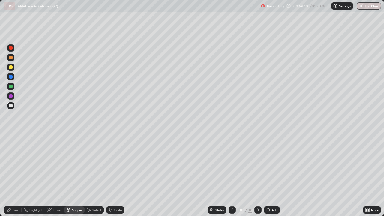
click at [74, 175] on div "Shapes" at bounding box center [77, 209] width 10 height 3
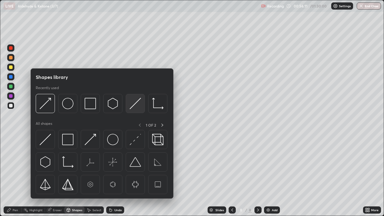
click at [132, 105] on img at bounding box center [135, 103] width 11 height 11
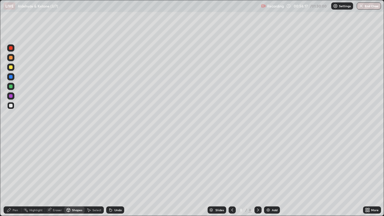
click at [75, 175] on div "Shapes" at bounding box center [77, 209] width 10 height 3
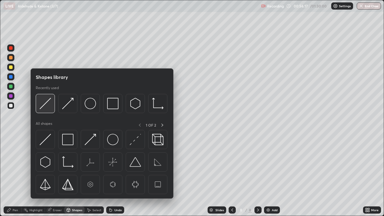
click at [44, 104] on img at bounding box center [45, 103] width 11 height 11
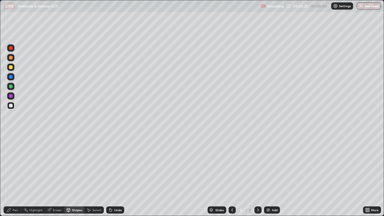
click at [15, 175] on div "Pen" at bounding box center [13, 209] width 18 height 7
click at [10, 95] on div at bounding box center [11, 96] width 4 height 4
click at [10, 85] on div at bounding box center [11, 87] width 4 height 4
click at [13, 106] on div at bounding box center [10, 105] width 7 height 7
click at [109, 175] on icon at bounding box center [110, 210] width 2 height 2
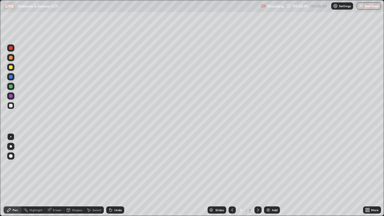
click at [110, 175] on icon at bounding box center [110, 210] width 2 height 2
click at [73, 175] on div "Shapes" at bounding box center [77, 209] width 10 height 3
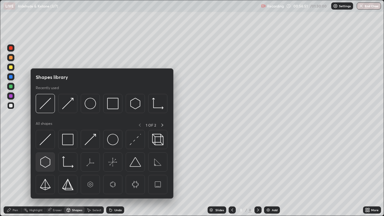
click at [44, 155] on div at bounding box center [45, 161] width 19 height 19
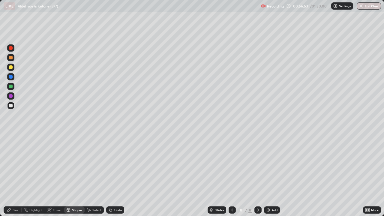
click at [13, 175] on div "Pen" at bounding box center [15, 209] width 5 height 3
click at [11, 96] on div at bounding box center [11, 96] width 4 height 4
click at [11, 68] on div at bounding box center [11, 67] width 4 height 4
click at [12, 105] on div at bounding box center [11, 106] width 4 height 4
click at [73, 175] on div "Shapes" at bounding box center [77, 209] width 10 height 3
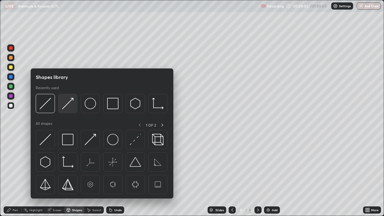
click at [64, 106] on img at bounding box center [67, 103] width 11 height 11
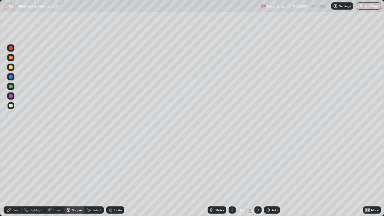
click at [12, 175] on div "Pen" at bounding box center [13, 209] width 18 height 7
click at [11, 49] on div at bounding box center [11, 48] width 4 height 4
click at [11, 68] on div at bounding box center [11, 67] width 4 height 4
click at [11, 79] on div at bounding box center [10, 76] width 7 height 7
click at [11, 104] on div at bounding box center [11, 106] width 4 height 4
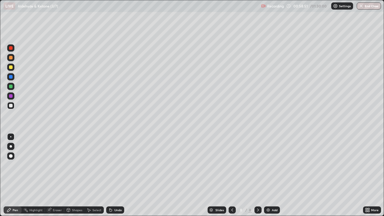
click at [76, 175] on div "Shapes" at bounding box center [77, 209] width 10 height 3
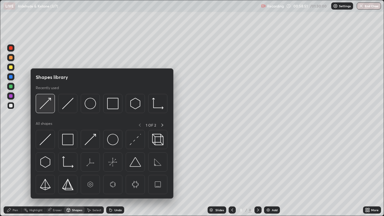
click at [46, 106] on img at bounding box center [45, 103] width 11 height 11
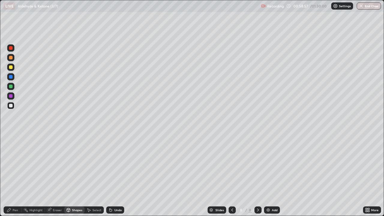
click at [15, 175] on div "Pen" at bounding box center [15, 209] width 5 height 3
click at [13, 68] on div at bounding box center [10, 67] width 7 height 7
click at [14, 106] on div at bounding box center [10, 105] width 7 height 7
click at [266, 175] on img at bounding box center [268, 210] width 5 height 5
click at [12, 49] on div at bounding box center [11, 48] width 4 height 4
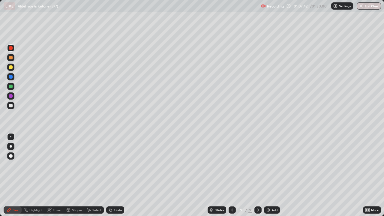
click at [12, 105] on div at bounding box center [11, 106] width 4 height 4
click at [72, 175] on div "Shapes" at bounding box center [74, 209] width 20 height 7
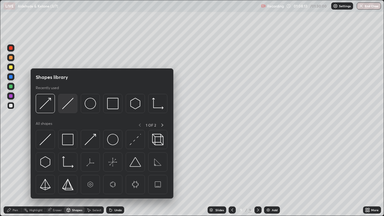
click at [64, 107] on img at bounding box center [67, 103] width 11 height 11
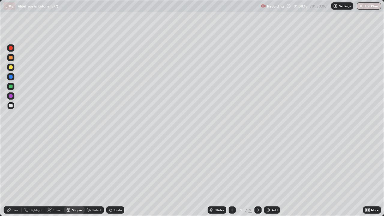
click at [74, 175] on div "Shapes" at bounding box center [77, 209] width 10 height 3
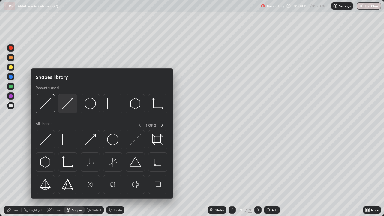
click at [64, 106] on img at bounding box center [67, 103] width 11 height 11
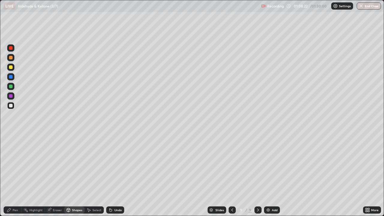
click at [16, 175] on div "Pen" at bounding box center [15, 209] width 5 height 3
click at [110, 175] on icon at bounding box center [110, 210] width 2 height 2
click at [72, 175] on div "Shapes" at bounding box center [77, 209] width 10 height 3
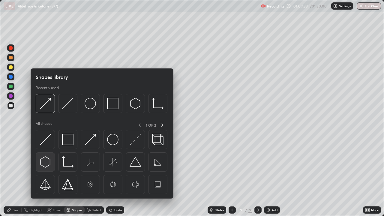
click at [45, 161] on img at bounding box center [45, 161] width 11 height 11
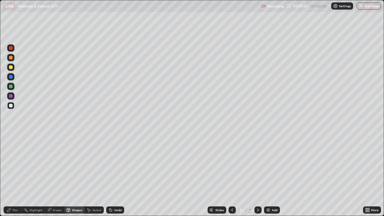
click at [76, 175] on div "Shapes" at bounding box center [77, 209] width 10 height 3
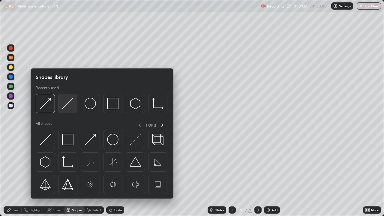
click at [65, 106] on img at bounding box center [67, 103] width 11 height 11
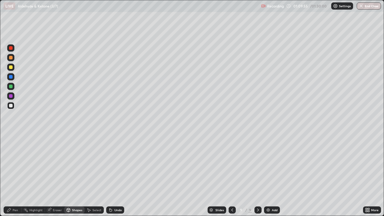
click at [97, 175] on div "Select" at bounding box center [96, 209] width 9 height 3
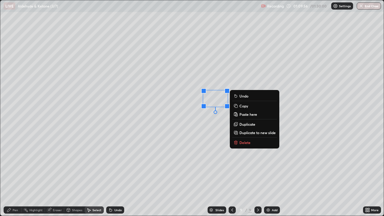
click at [240, 105] on p "Copy" at bounding box center [243, 105] width 9 height 5
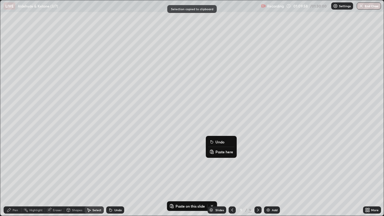
click at [214, 151] on icon at bounding box center [211, 151] width 5 height 5
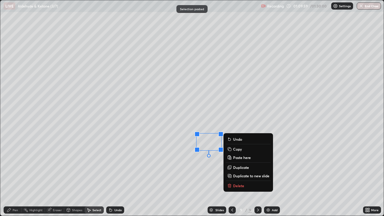
click at [264, 117] on div "0 ° Undo Copy Paste here Duplicate Duplicate to new slide Delete" at bounding box center [191, 107] width 383 height 215
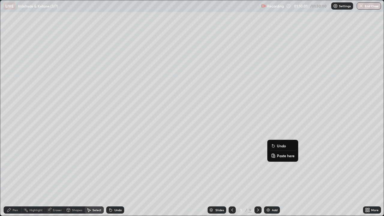
click at [274, 155] on icon at bounding box center [273, 155] width 5 height 5
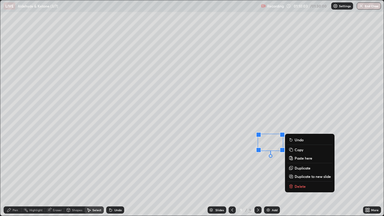
click at [13, 175] on div "Pen" at bounding box center [15, 209] width 5 height 3
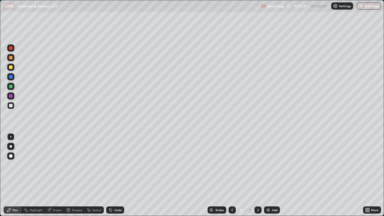
click at [13, 86] on div at bounding box center [10, 86] width 7 height 7
click at [78, 175] on div "Shapes" at bounding box center [74, 209] width 20 height 7
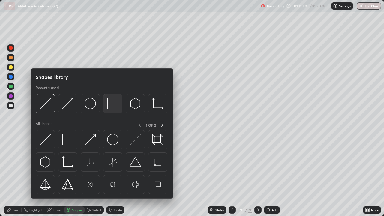
click at [114, 104] on img at bounding box center [112, 103] width 11 height 11
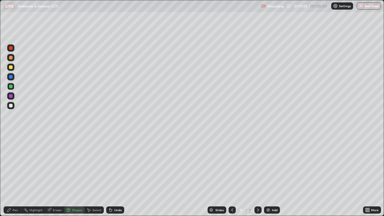
click at [13, 48] on div at bounding box center [10, 47] width 7 height 7
click at [16, 175] on div "Pen" at bounding box center [15, 209] width 5 height 3
click at [11, 97] on div at bounding box center [11, 96] width 4 height 4
click at [52, 175] on div "Eraser" at bounding box center [54, 209] width 19 height 7
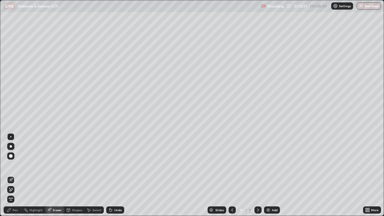
click at [15, 175] on div "Pen" at bounding box center [15, 209] width 5 height 3
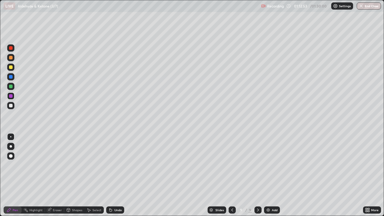
click at [14, 106] on div at bounding box center [10, 105] width 7 height 7
click at [92, 175] on div "Select" at bounding box center [96, 209] width 9 height 3
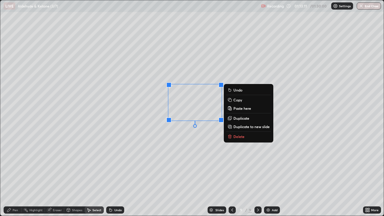
click at [16, 175] on div "Pen" at bounding box center [13, 209] width 18 height 7
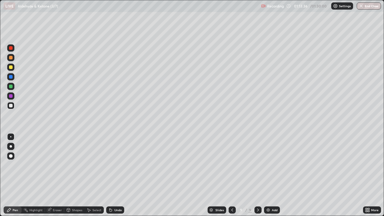
click at [11, 69] on div at bounding box center [11, 67] width 4 height 4
click at [12, 77] on div at bounding box center [11, 77] width 4 height 4
click at [267, 175] on img at bounding box center [268, 210] width 5 height 5
click at [12, 49] on div at bounding box center [11, 48] width 4 height 4
click at [75, 175] on div "Shapes" at bounding box center [77, 209] width 10 height 3
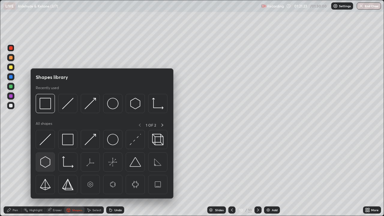
click at [47, 163] on img at bounding box center [45, 161] width 11 height 11
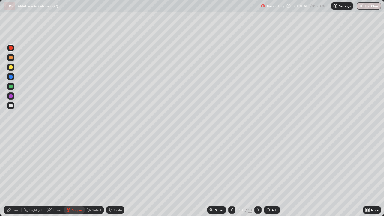
click at [12, 104] on div at bounding box center [10, 105] width 7 height 7
click at [74, 175] on div "Shapes" at bounding box center [77, 209] width 10 height 3
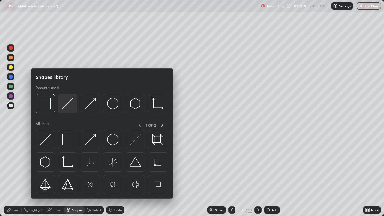
click at [65, 105] on img at bounding box center [67, 103] width 11 height 11
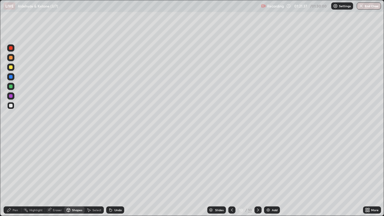
click at [13, 175] on div "Pen" at bounding box center [15, 209] width 5 height 3
click at [74, 175] on div "Shapes" at bounding box center [77, 209] width 10 height 3
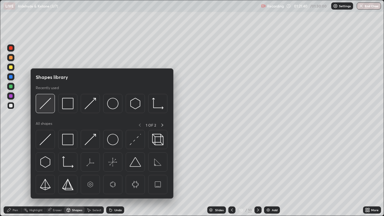
click at [46, 105] on img at bounding box center [45, 103] width 11 height 11
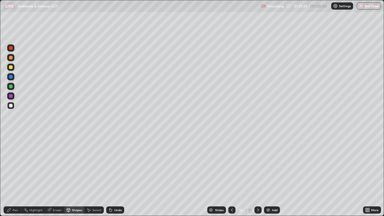
click at [110, 175] on icon at bounding box center [110, 210] width 2 height 2
click at [78, 175] on div "Shapes" at bounding box center [77, 209] width 10 height 3
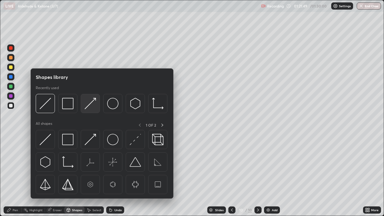
click at [87, 106] on img at bounding box center [90, 103] width 11 height 11
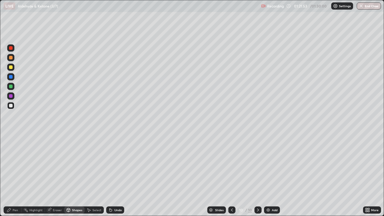
click at [55, 175] on div "Eraser" at bounding box center [54, 209] width 19 height 7
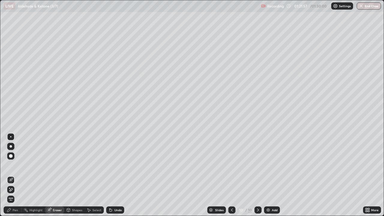
click at [18, 175] on div "Pen" at bounding box center [15, 209] width 5 height 3
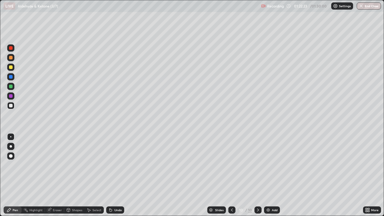
click at [54, 175] on div "Eraser" at bounding box center [54, 209] width 19 height 7
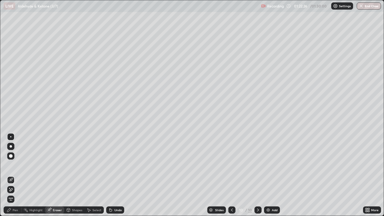
click at [13, 175] on div "Pen" at bounding box center [15, 209] width 5 height 3
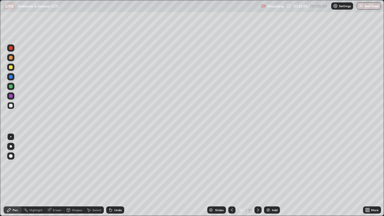
click at [99, 175] on div "Select" at bounding box center [96, 209] width 9 height 3
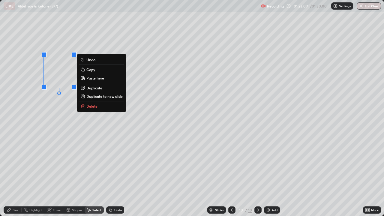
click at [88, 71] on p "Copy" at bounding box center [90, 69] width 9 height 5
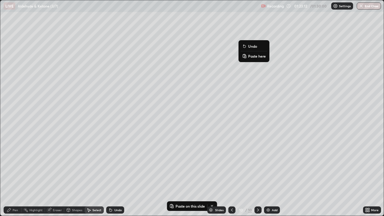
click at [249, 57] on p "Paste here" at bounding box center [257, 56] width 18 height 5
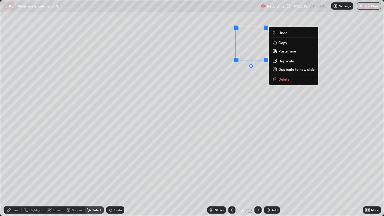
click at [16, 175] on div "Pen" at bounding box center [15, 209] width 5 height 3
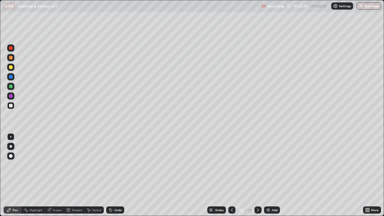
click at [232, 175] on div at bounding box center [231, 210] width 7 height 12
click at [257, 175] on icon at bounding box center [258, 210] width 5 height 5
click at [12, 95] on div at bounding box center [11, 96] width 4 height 4
click at [11, 67] on div at bounding box center [11, 67] width 4 height 4
click at [109, 175] on div "Undo" at bounding box center [115, 209] width 18 height 7
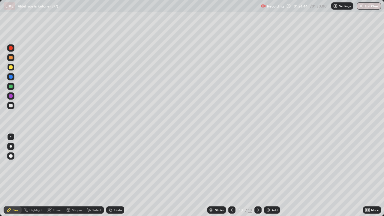
click at [13, 106] on div at bounding box center [10, 105] width 7 height 7
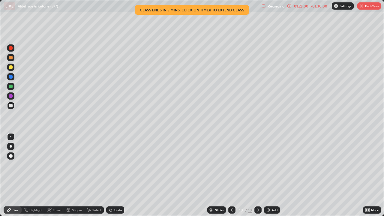
click at [73, 175] on div "Shapes" at bounding box center [77, 209] width 10 height 3
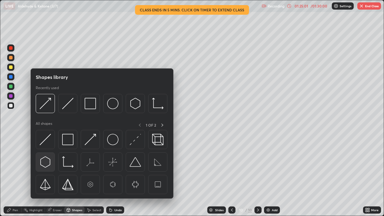
click at [46, 163] on img at bounding box center [45, 161] width 11 height 11
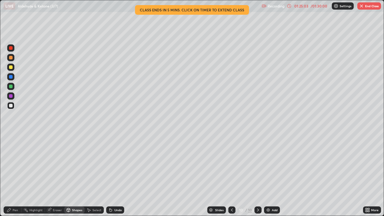
click at [74, 175] on div "Shapes" at bounding box center [77, 209] width 10 height 3
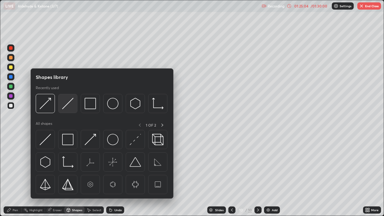
click at [67, 107] on img at bounding box center [67, 103] width 11 height 11
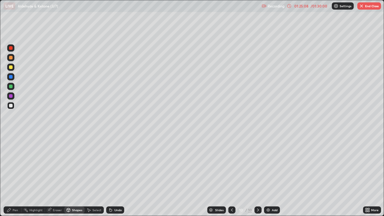
click at [15, 175] on div "Pen" at bounding box center [15, 209] width 5 height 3
click at [73, 175] on div "Shapes" at bounding box center [77, 209] width 10 height 3
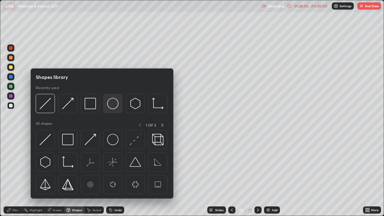
click at [110, 104] on img at bounding box center [112, 103] width 11 height 11
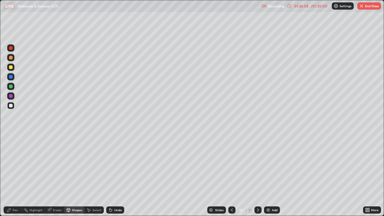
click at [10, 68] on div at bounding box center [11, 67] width 4 height 4
click at [13, 175] on div "Pen" at bounding box center [15, 209] width 5 height 3
click at [11, 106] on div at bounding box center [11, 106] width 4 height 4
click at [10, 57] on div at bounding box center [11, 58] width 4 height 4
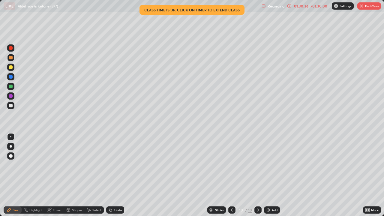
click at [370, 7] on button "End Class" at bounding box center [369, 5] width 24 height 7
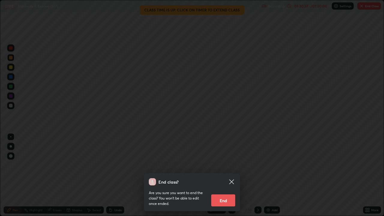
click at [227, 175] on button "End" at bounding box center [223, 200] width 24 height 12
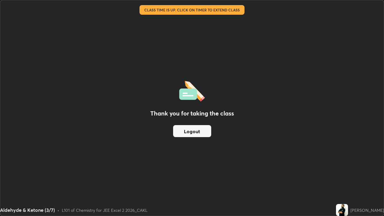
click at [182, 128] on button "Logout" at bounding box center [192, 131] width 38 height 12
